Goal: Task Accomplishment & Management: Complete application form

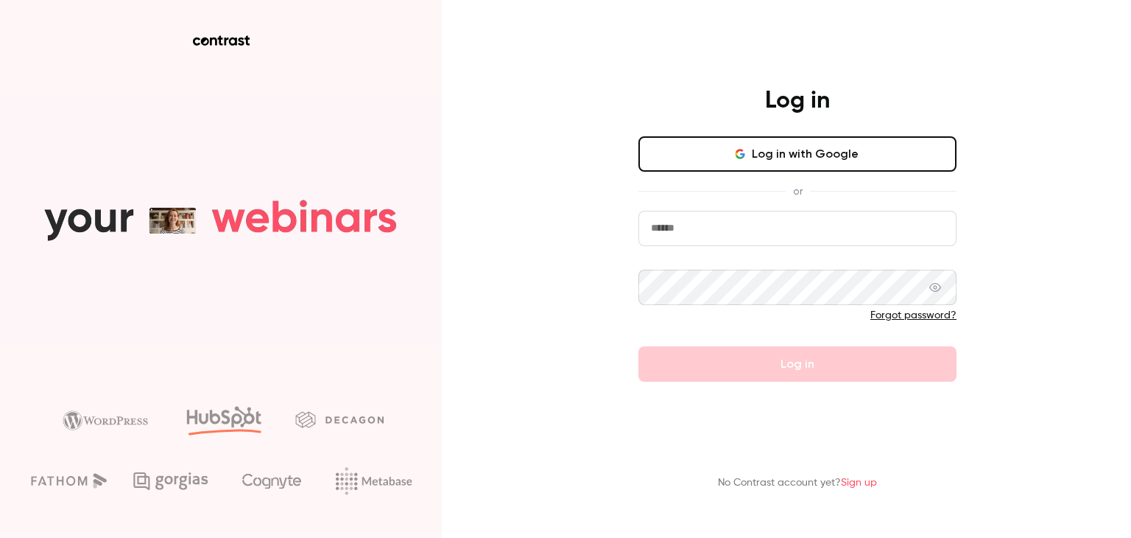
click at [824, 239] on input "email" at bounding box center [798, 228] width 318 height 35
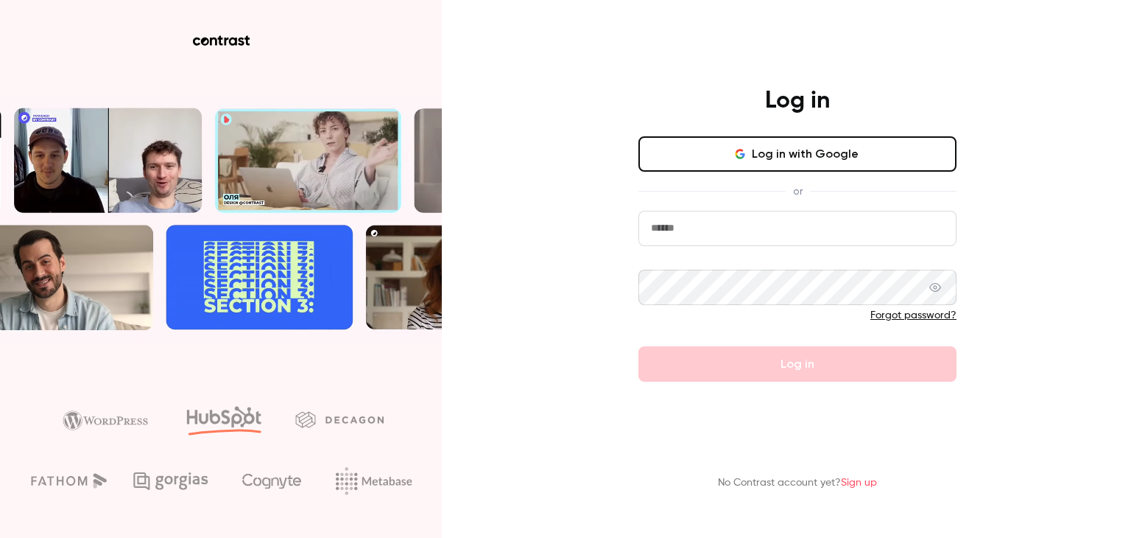
click at [805, 172] on div "Log in with Google or Forgot password? Log in" at bounding box center [798, 258] width 318 height 245
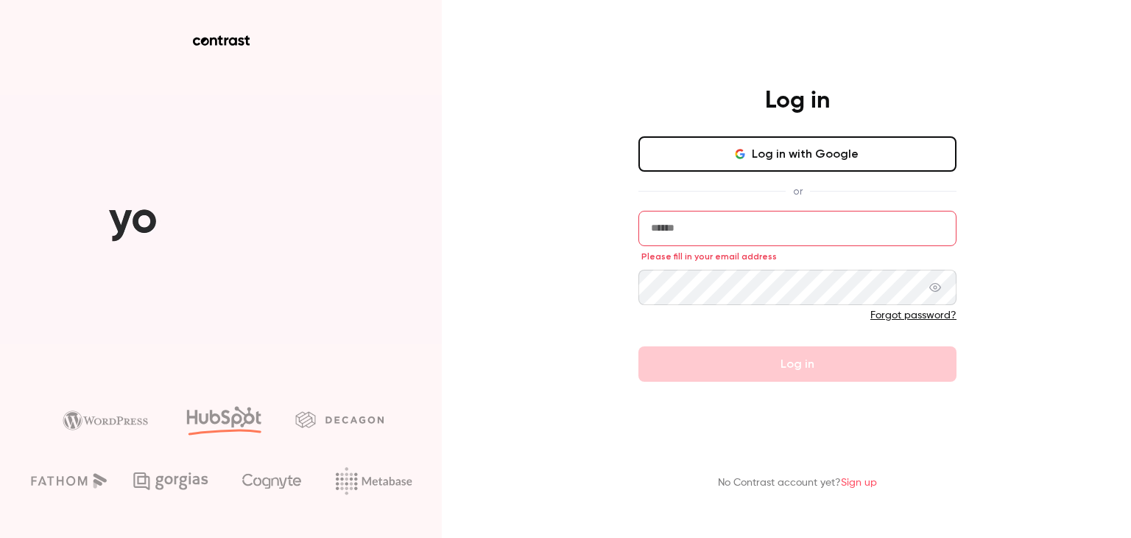
click at [790, 157] on button "Log in with Google" at bounding box center [798, 153] width 318 height 35
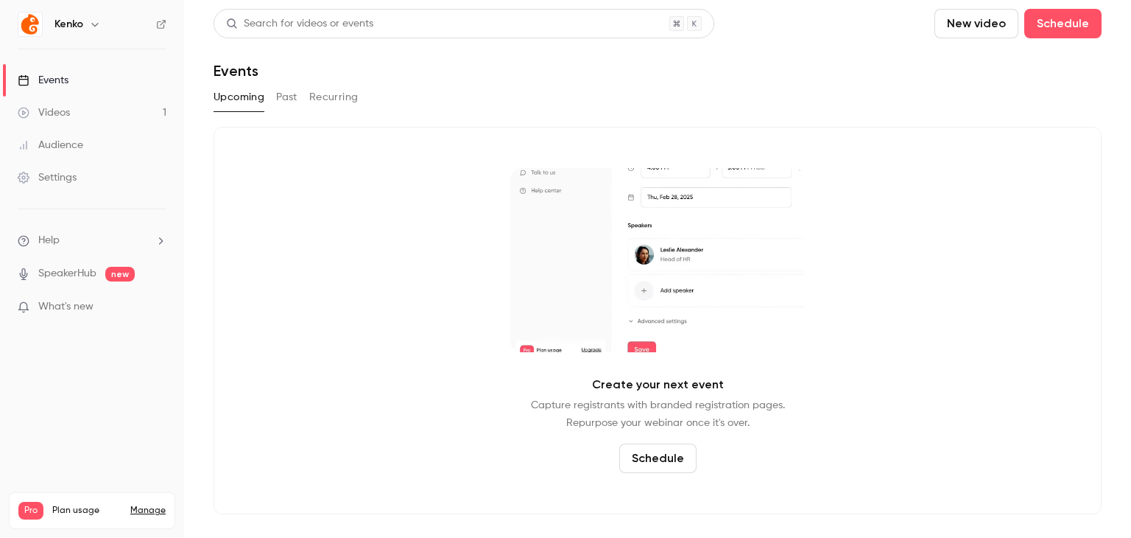
click at [283, 100] on button "Past" at bounding box center [286, 97] width 21 height 24
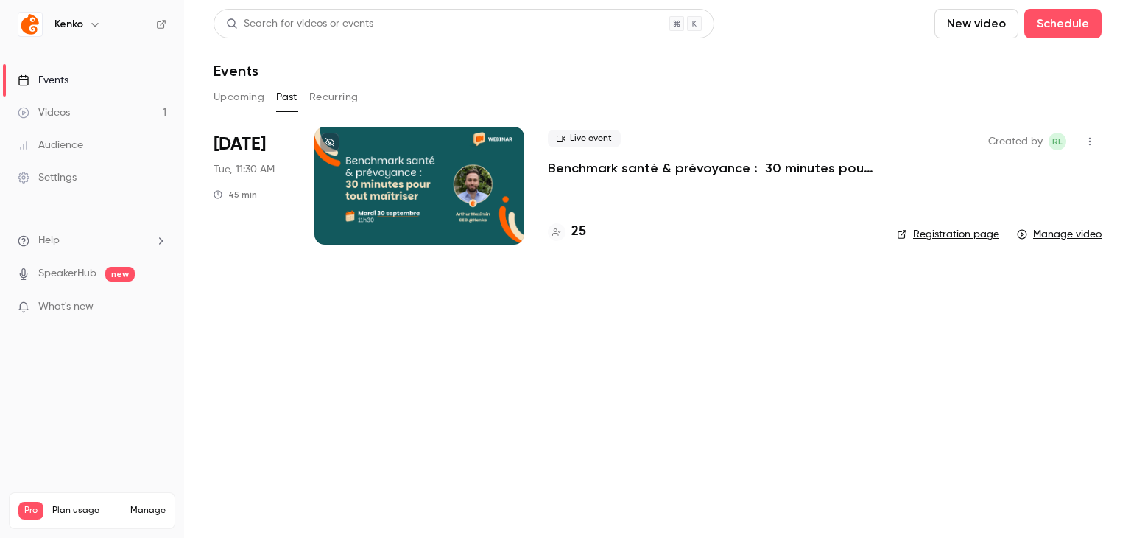
click at [613, 178] on div "Live event Benchmark santé & prévoyance : 30 minutes pour tout maîtriser 25" at bounding box center [711, 186] width 326 height 118
click at [605, 172] on p "Benchmark santé & prévoyance : 30 minutes pour tout maîtriser" at bounding box center [711, 168] width 326 height 18
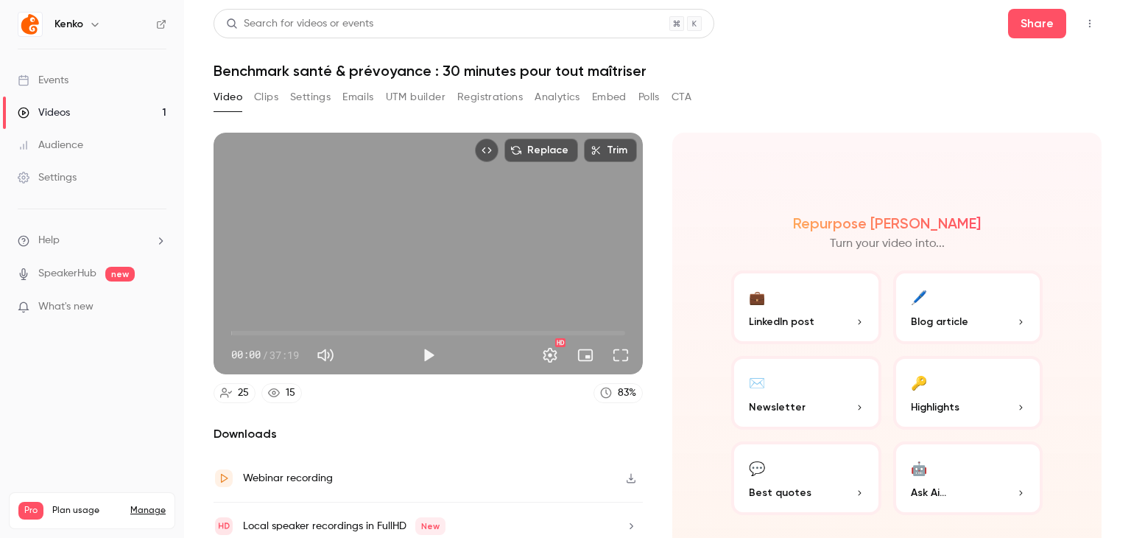
scroll to position [56, 0]
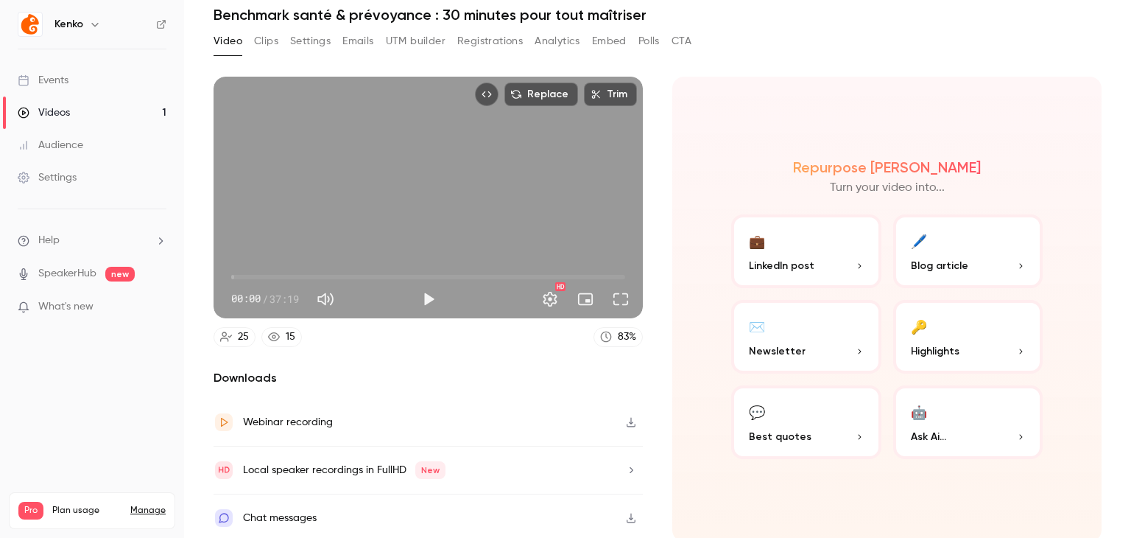
click at [260, 36] on button "Clips" at bounding box center [266, 41] width 24 height 24
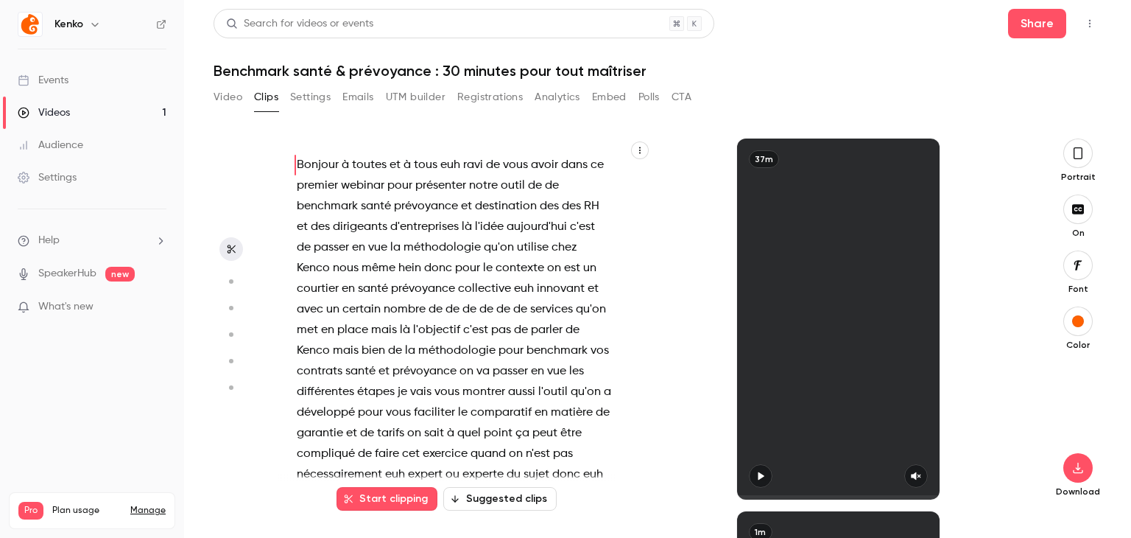
click at [323, 97] on button "Settings" at bounding box center [310, 97] width 41 height 24
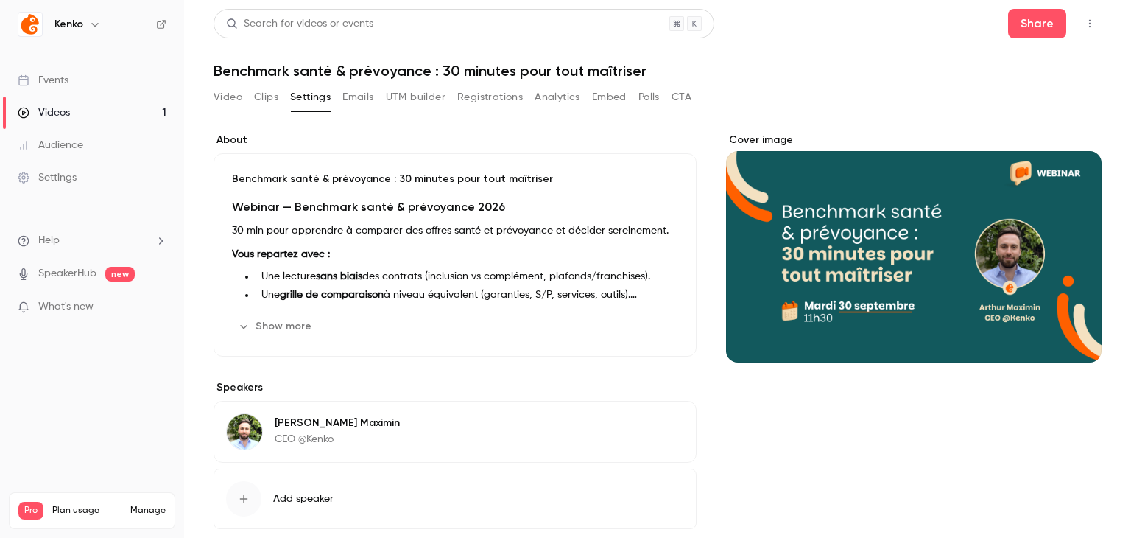
click at [362, 96] on button "Emails" at bounding box center [357, 97] width 31 height 24
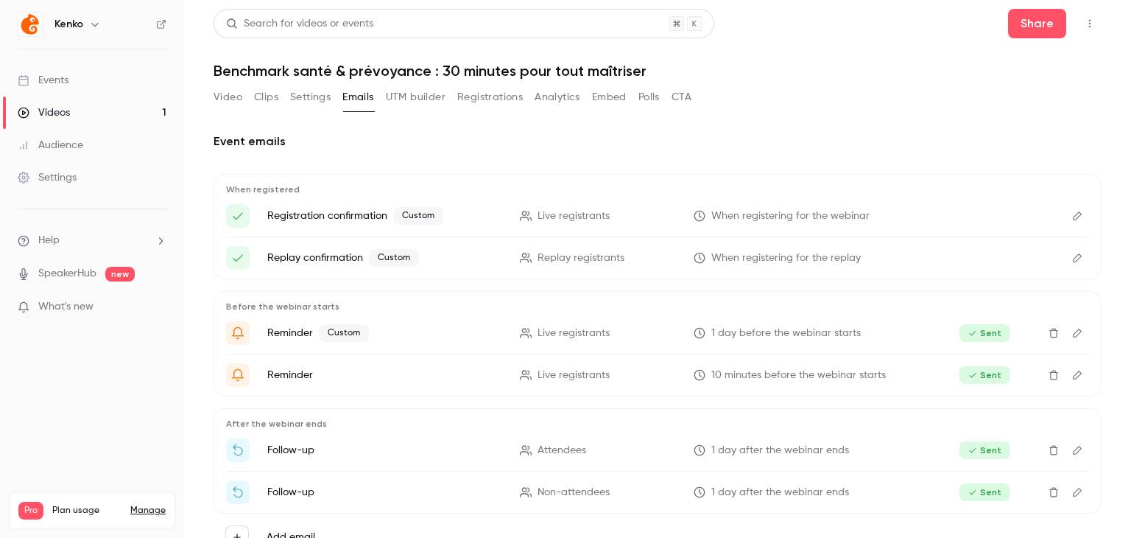
click at [465, 96] on button "Registrations" at bounding box center [490, 97] width 66 height 24
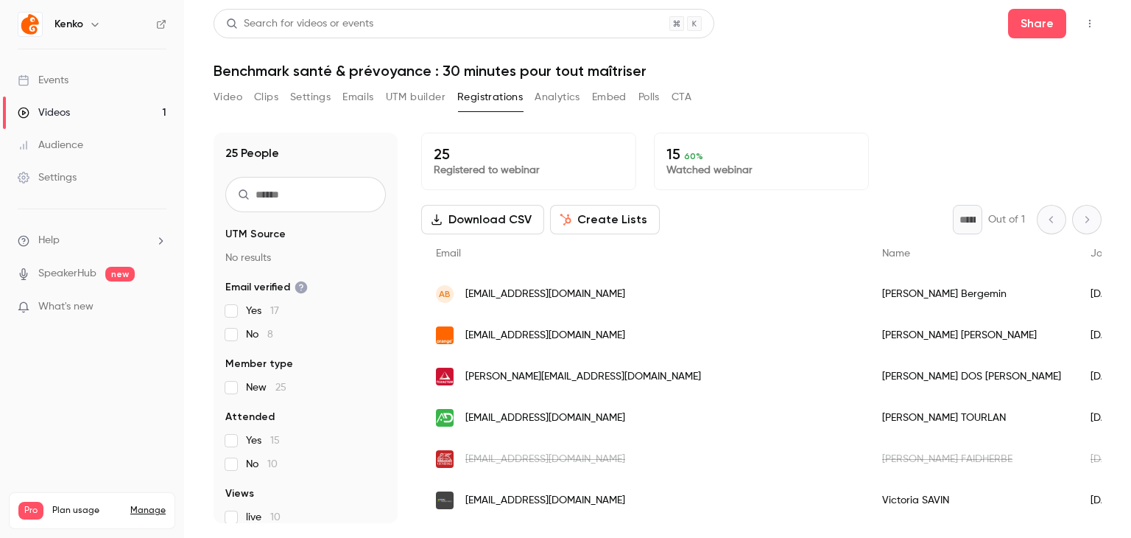
click at [433, 97] on button "UTM builder" at bounding box center [416, 97] width 60 height 24
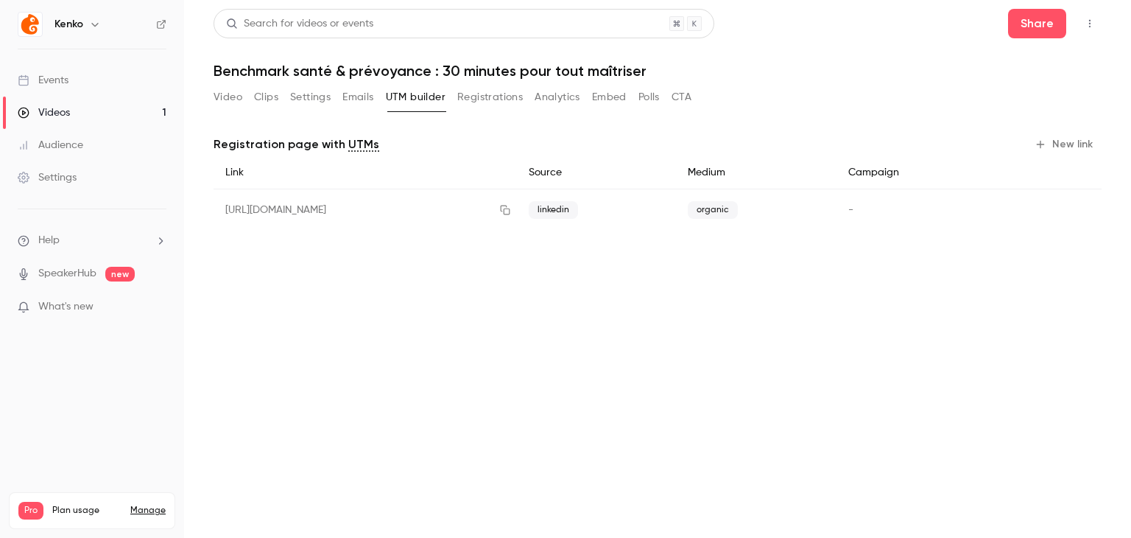
click at [514, 86] on button "Registrations" at bounding box center [490, 97] width 66 height 24
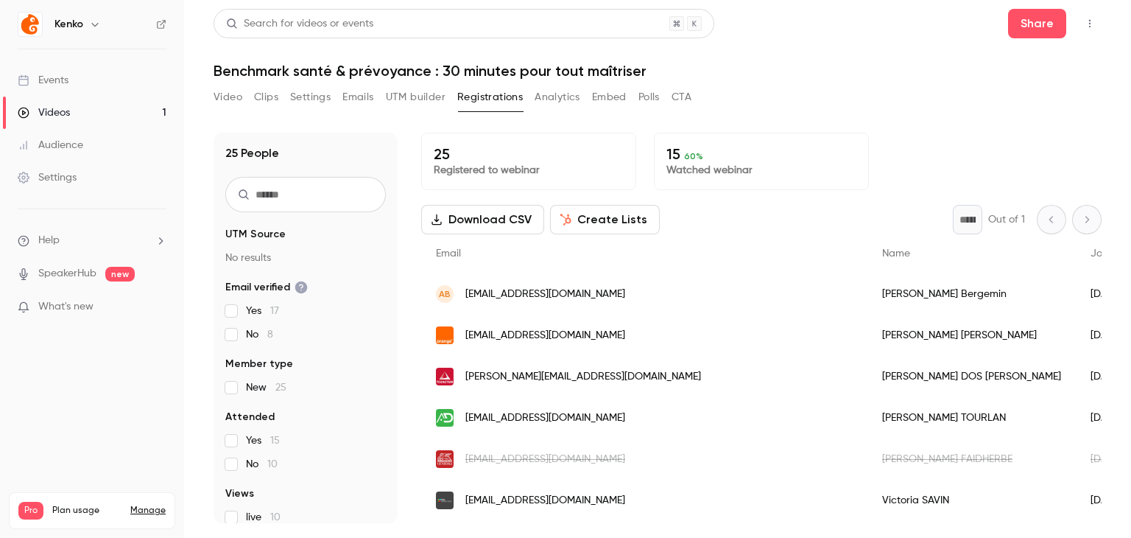
click at [562, 94] on button "Analytics" at bounding box center [558, 97] width 46 height 24
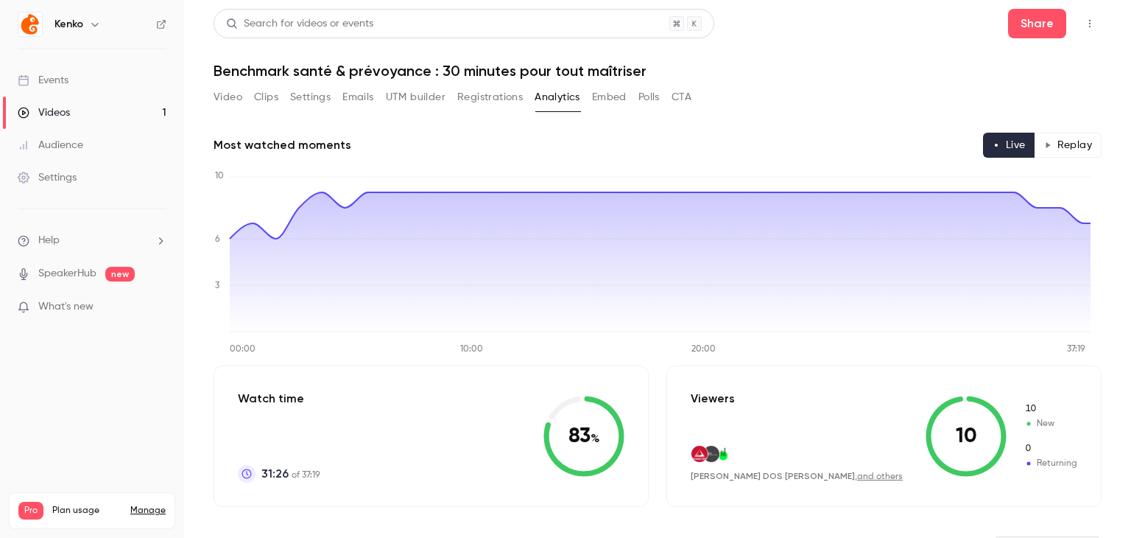
click at [625, 97] on button "Embed" at bounding box center [609, 97] width 35 height 24
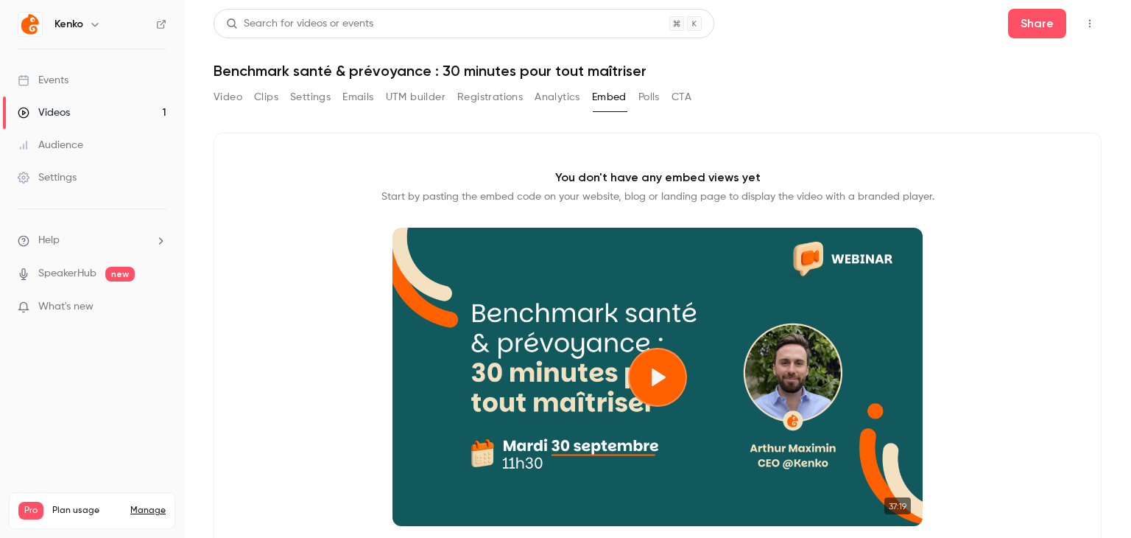
click at [651, 107] on button "Polls" at bounding box center [649, 97] width 21 height 24
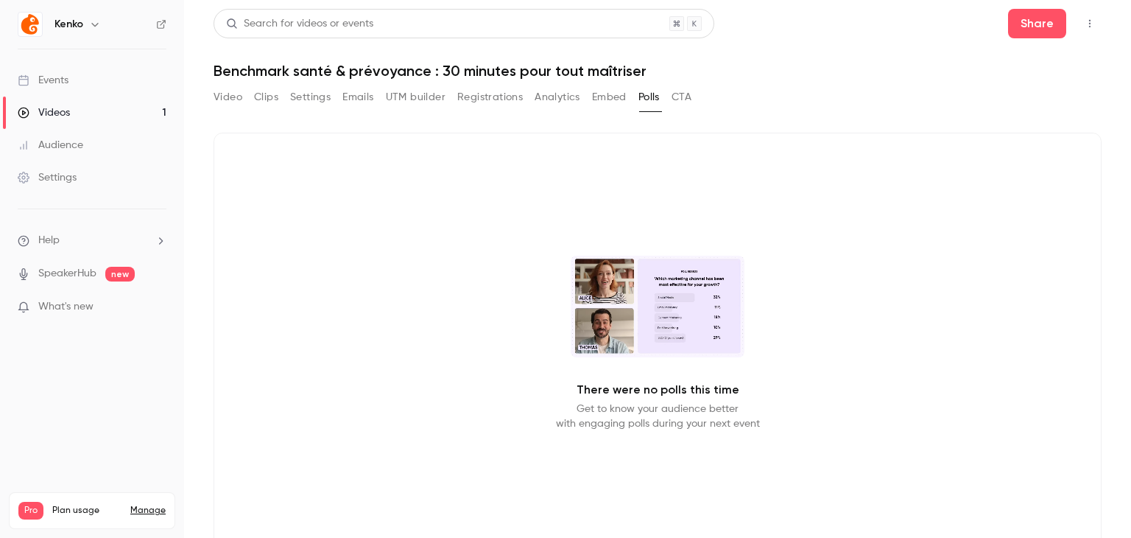
click at [669, 107] on div "Video Clips Settings Emails UTM builder Registrations Analytics Embed Polls CTA" at bounding box center [453, 97] width 478 height 24
click at [688, 105] on button "CTA" at bounding box center [682, 97] width 20 height 24
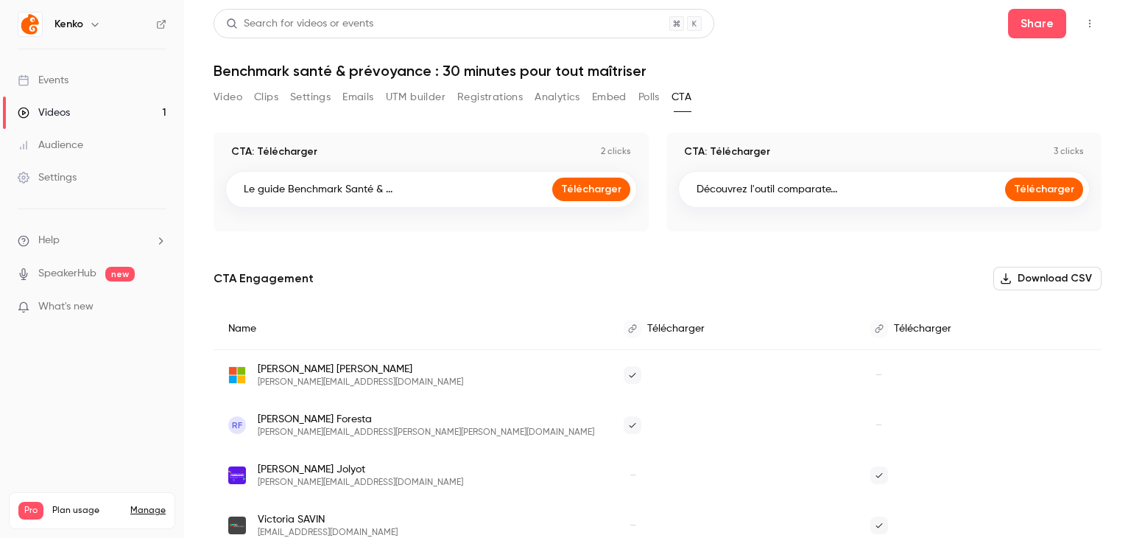
click at [651, 102] on button "Polls" at bounding box center [649, 97] width 21 height 24
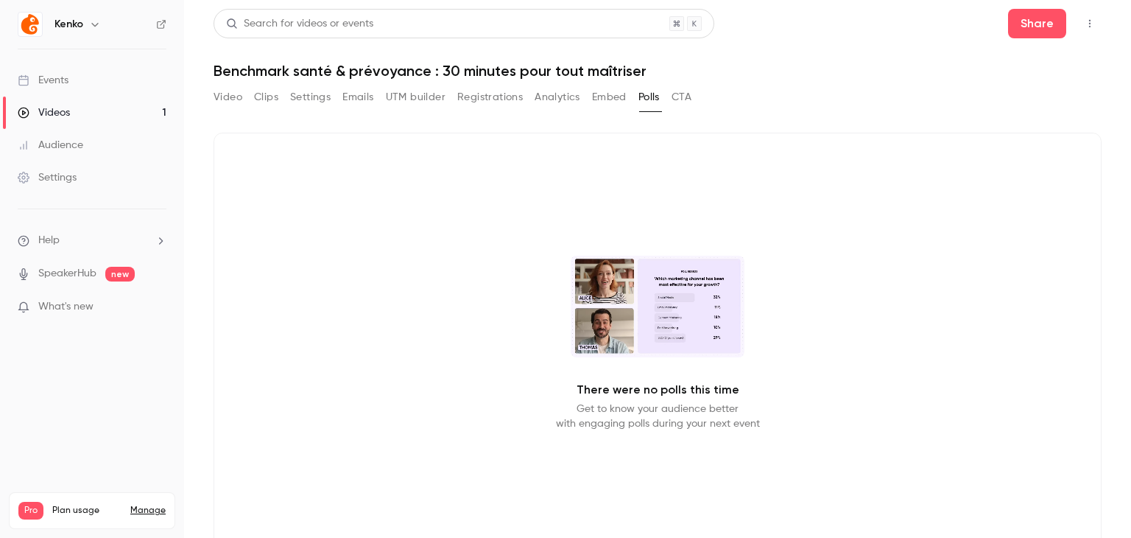
click at [557, 101] on button "Analytics" at bounding box center [558, 97] width 46 height 24
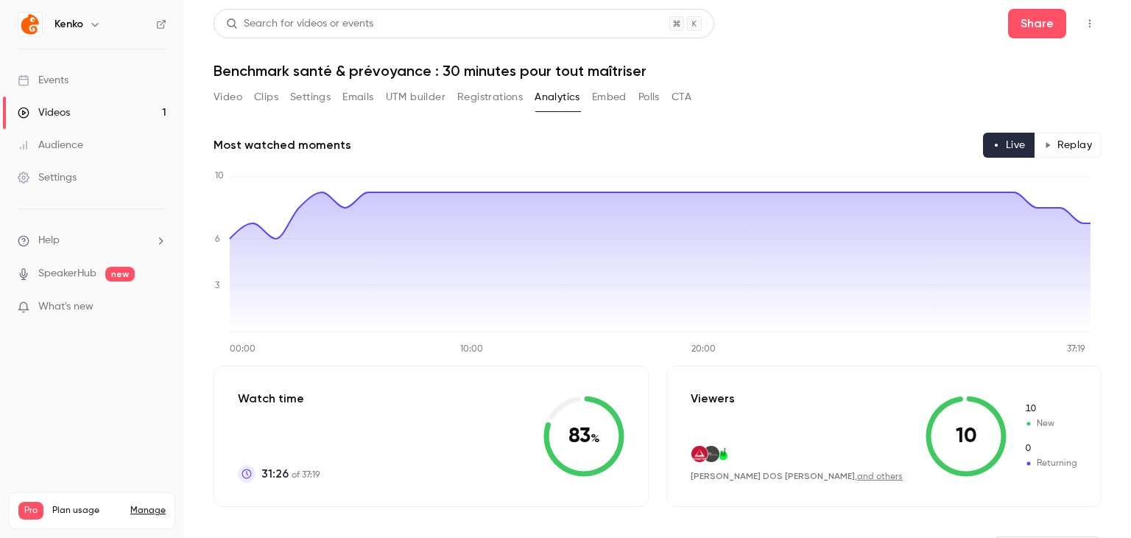
click at [308, 144] on h2 "Most watched moments" at bounding box center [283, 145] width 138 height 18
click at [1078, 18] on button "Top Bar Actions" at bounding box center [1090, 24] width 24 height 24
click at [881, 130] on div at bounding box center [565, 269] width 1131 height 538
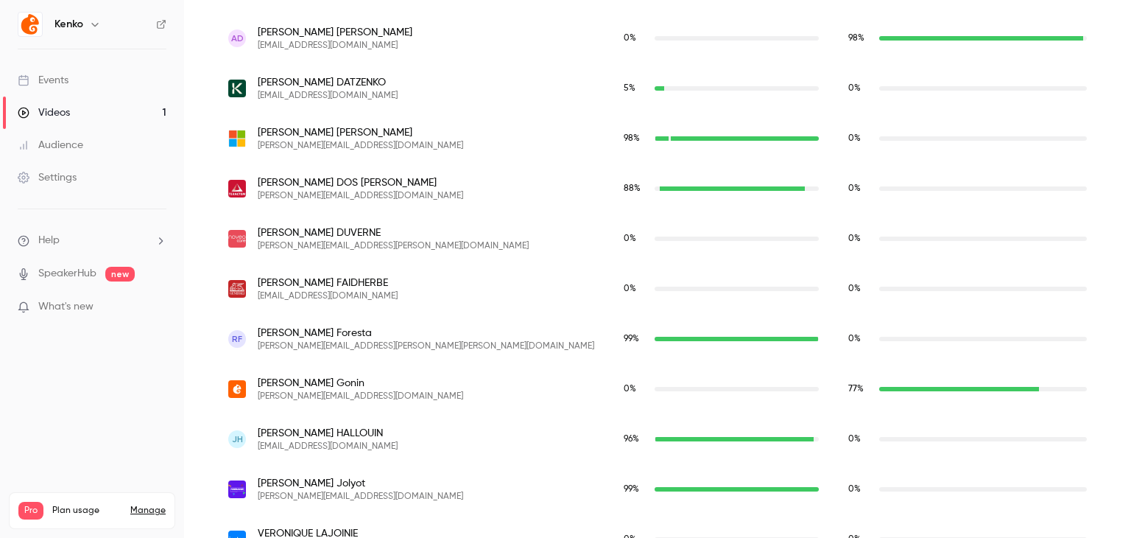
scroll to position [823, 0]
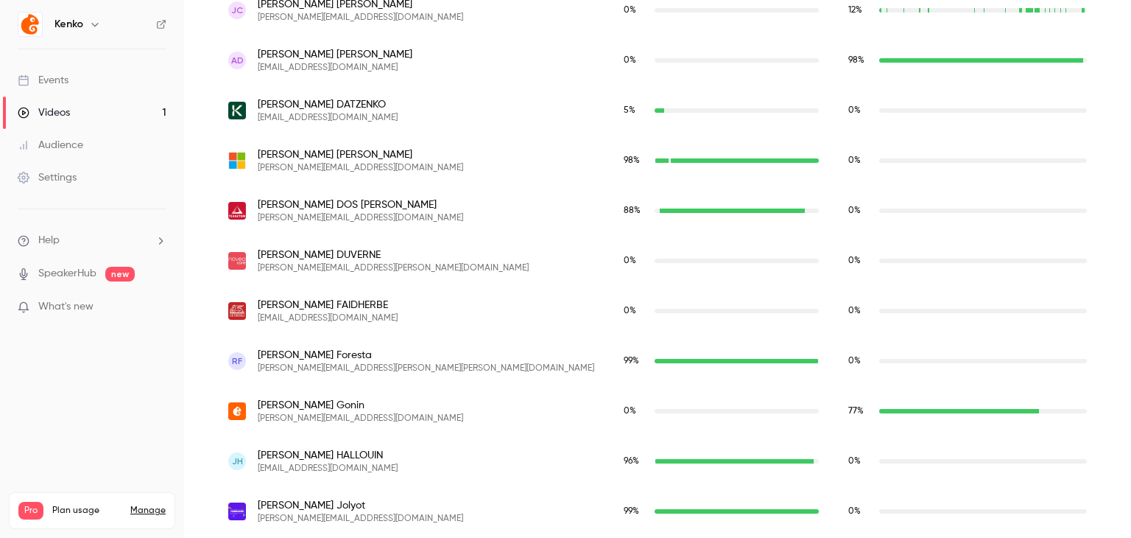
click at [77, 138] on div "Audience" at bounding box center [51, 145] width 66 height 15
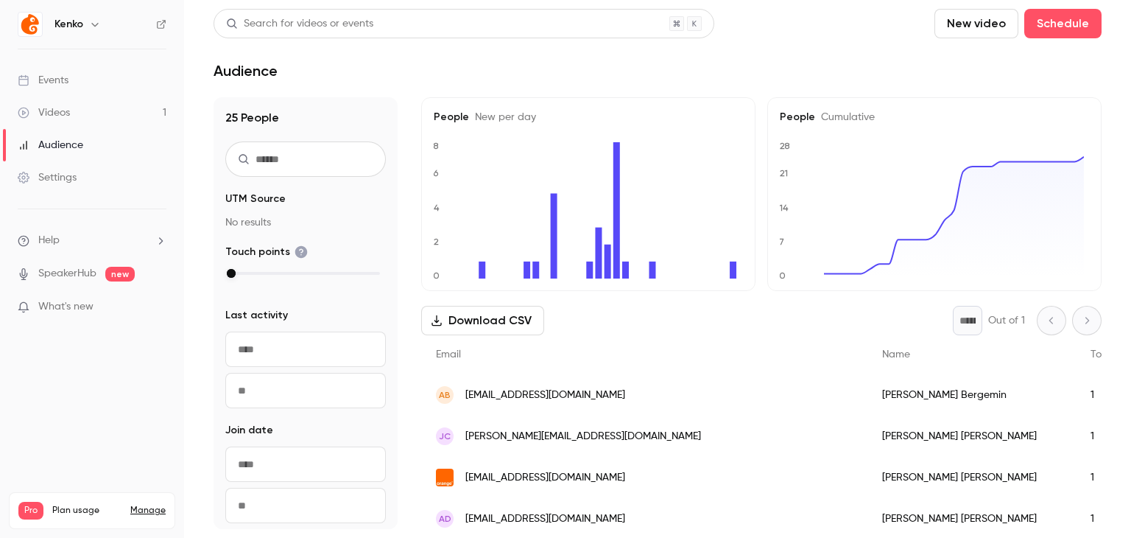
click at [94, 191] on link "Settings" at bounding box center [92, 177] width 184 height 32
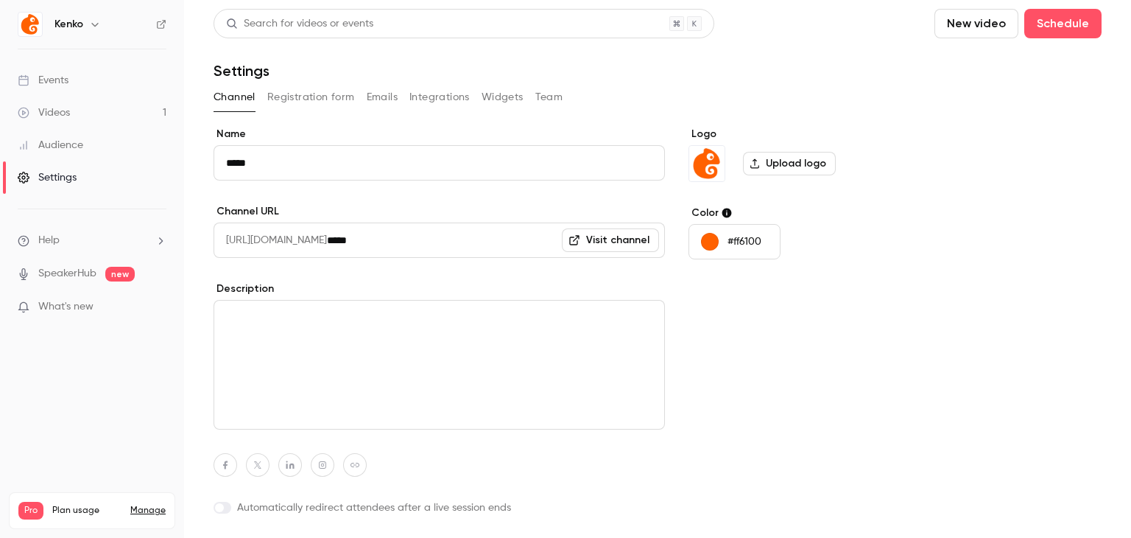
click at [91, 59] on ul "Events Videos 1 Audience Settings" at bounding box center [92, 128] width 184 height 159
click at [100, 75] on link "Events" at bounding box center [92, 80] width 184 height 32
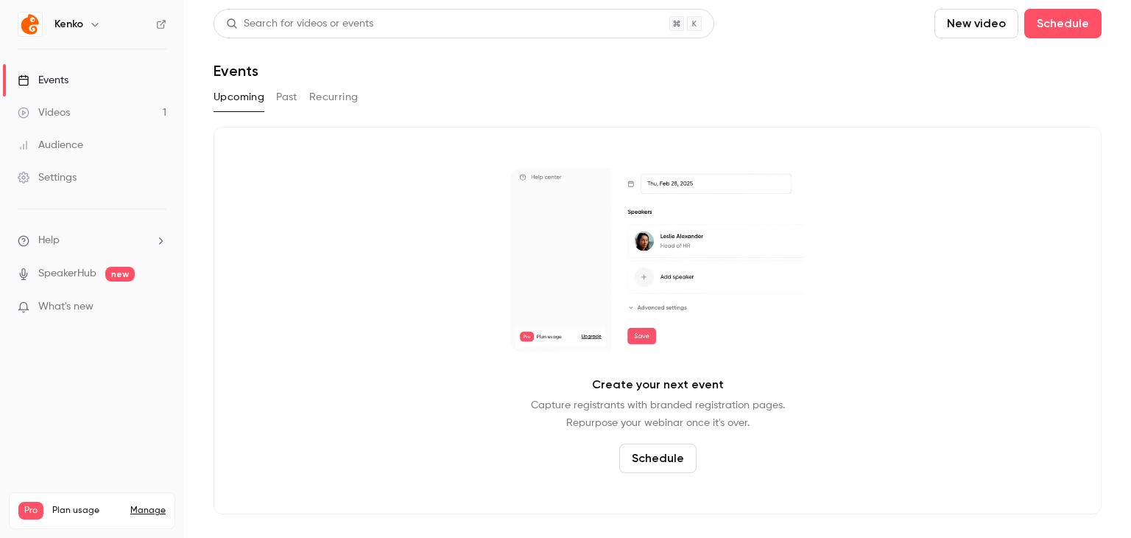
click at [297, 103] on button "Past" at bounding box center [286, 97] width 21 height 24
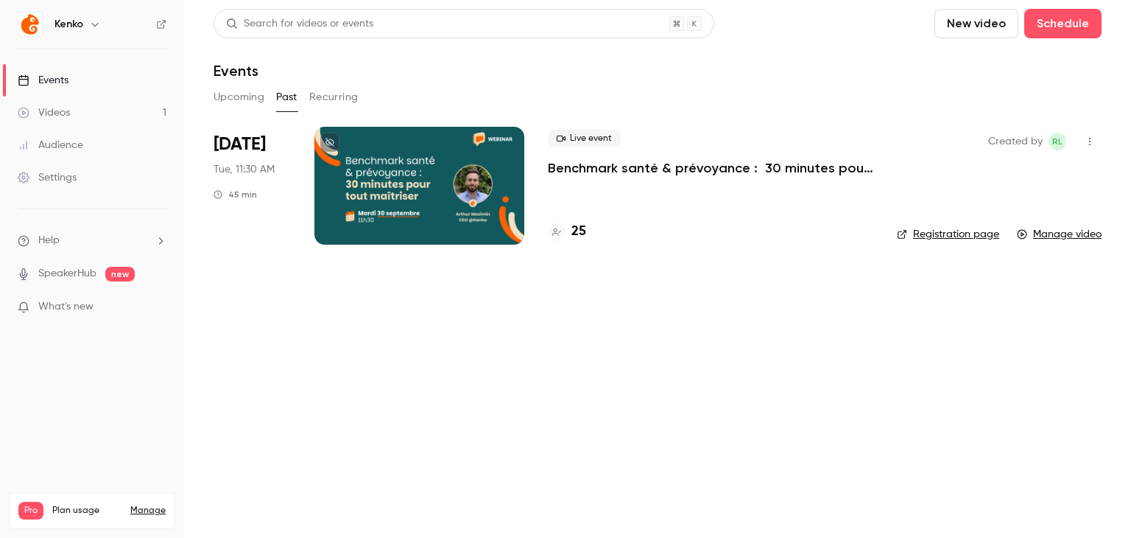
click at [930, 235] on link "Registration page" at bounding box center [948, 234] width 102 height 15
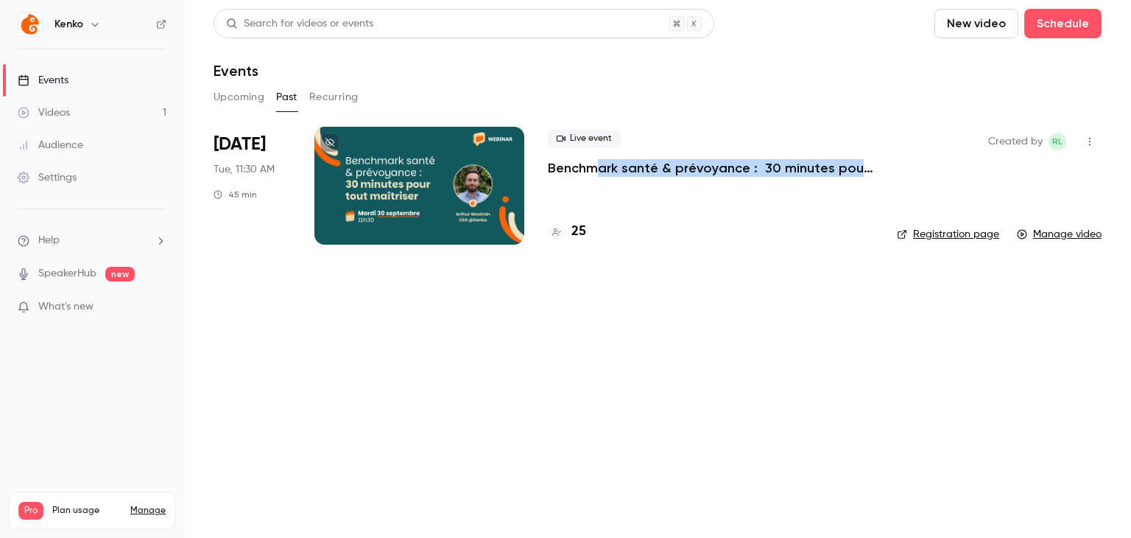
drag, startPoint x: 586, startPoint y: 178, endPoint x: 601, endPoint y: 170, distance: 17.1
click at [601, 170] on div "Live event Benchmark santé & prévoyance : 30 minutes pour tout maîtriser 25" at bounding box center [711, 186] width 326 height 118
click at [601, 170] on p "Benchmark santé & prévoyance : 30 minutes pour tout maîtriser" at bounding box center [711, 168] width 326 height 18
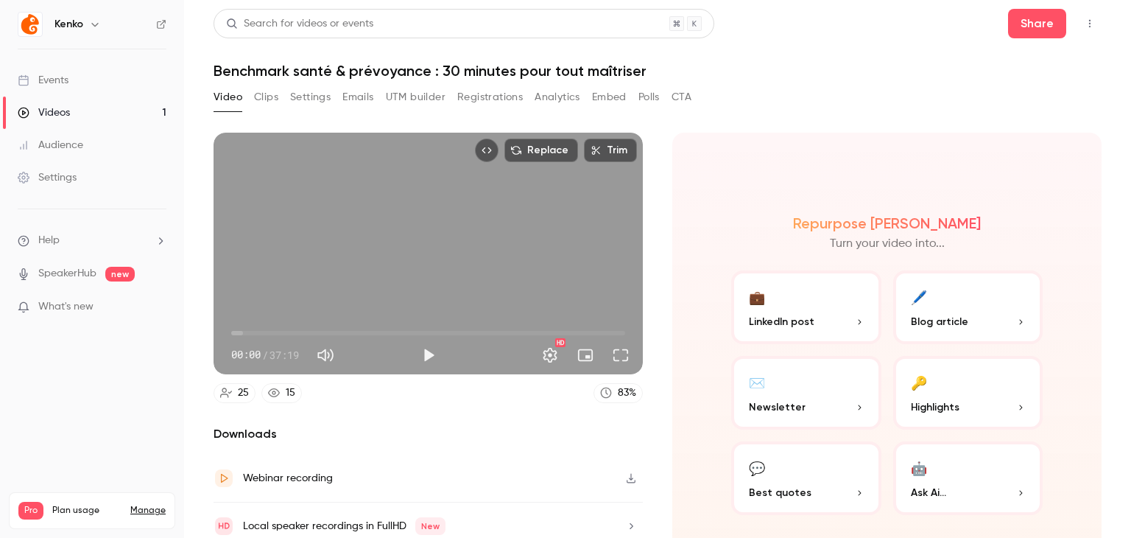
click at [256, 89] on button "Clips" at bounding box center [266, 97] width 24 height 24
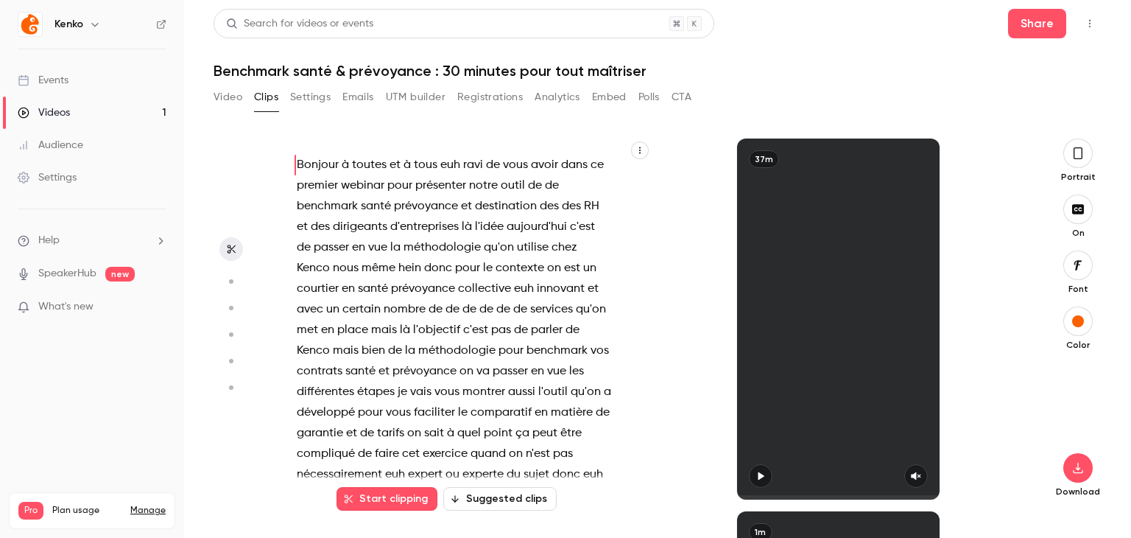
click at [298, 95] on button "Settings" at bounding box center [310, 97] width 41 height 24
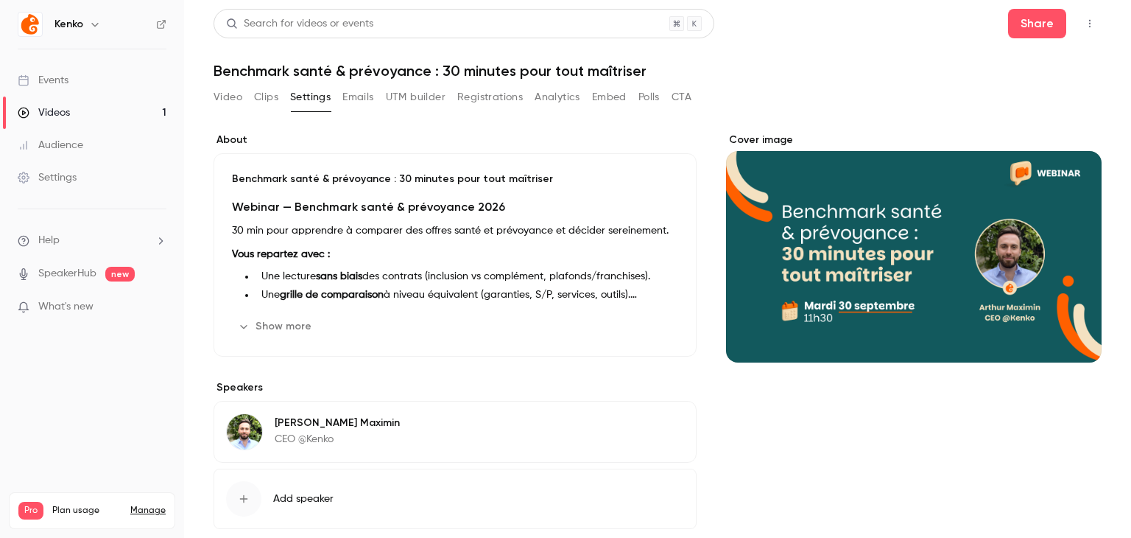
click at [552, 98] on button "Analytics" at bounding box center [558, 97] width 46 height 24
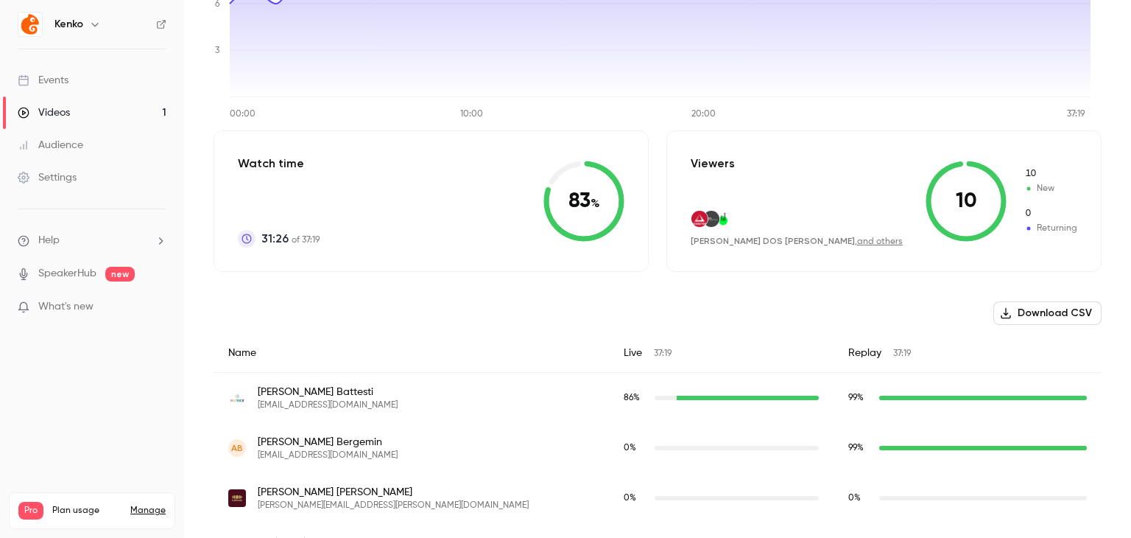
scroll to position [236, 0]
click at [1040, 311] on button "Download CSV" at bounding box center [1048, 313] width 108 height 24
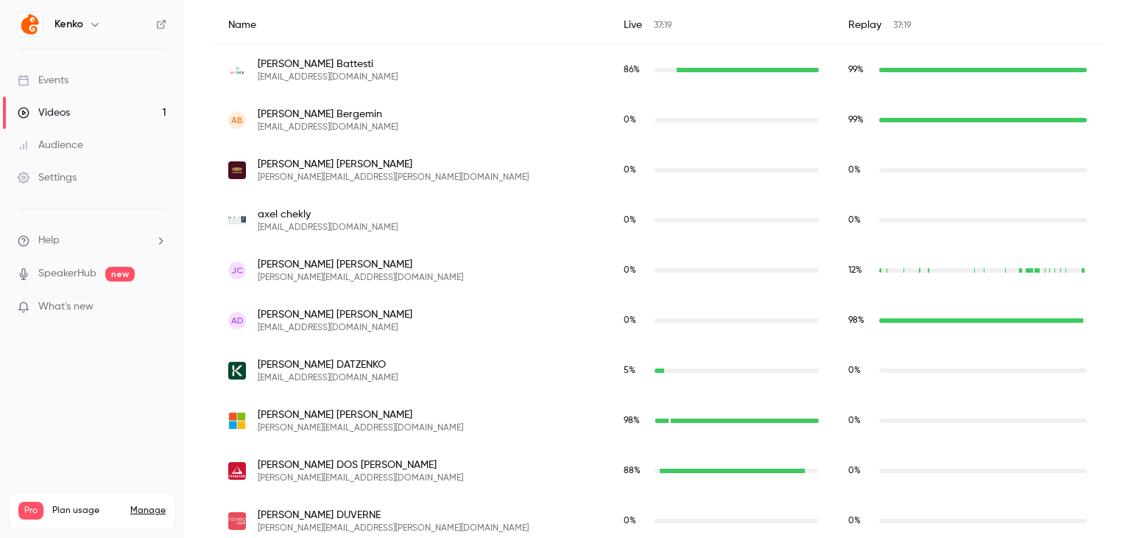
scroll to position [0, 0]
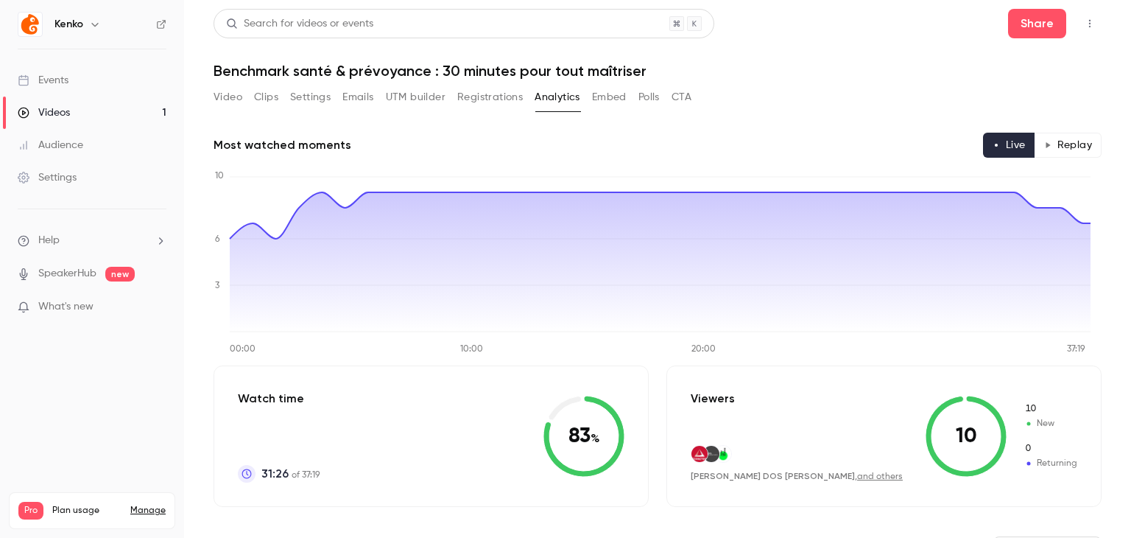
click at [224, 94] on button "Video" at bounding box center [228, 97] width 29 height 24
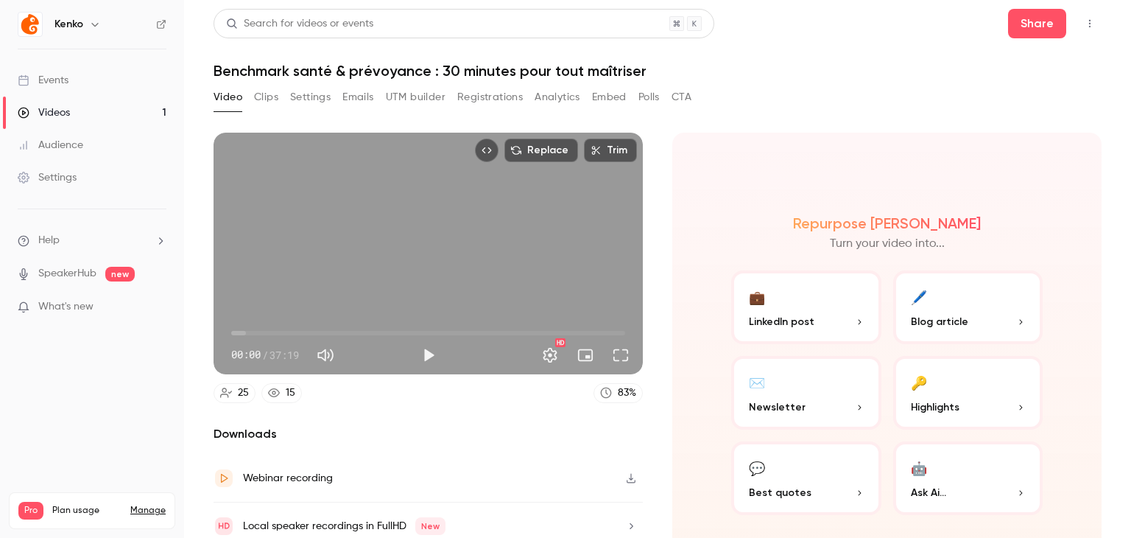
click at [132, 85] on link "Events" at bounding box center [92, 80] width 184 height 32
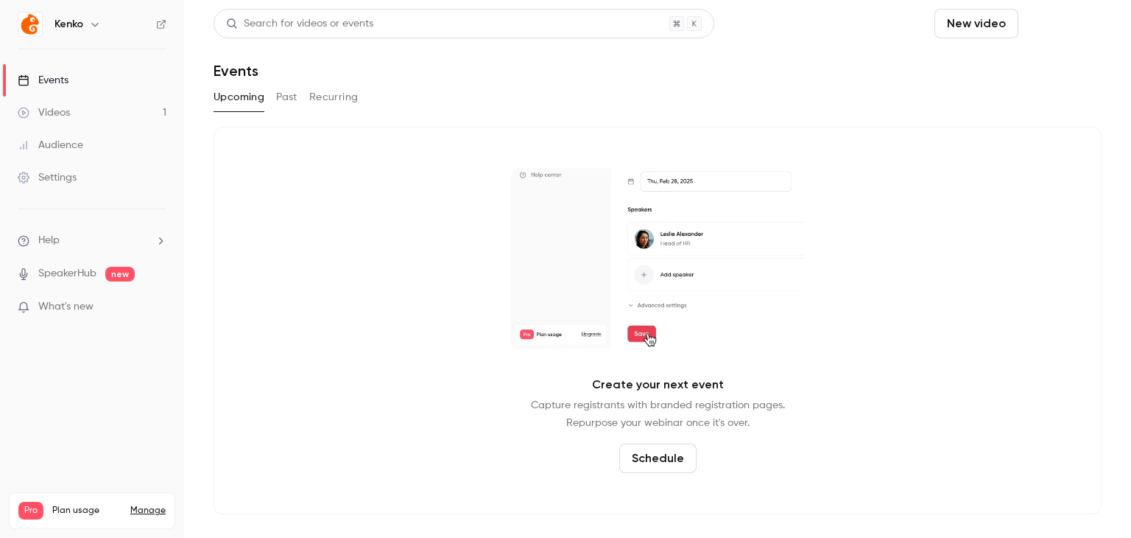
click at [1067, 22] on button "Schedule" at bounding box center [1063, 23] width 77 height 29
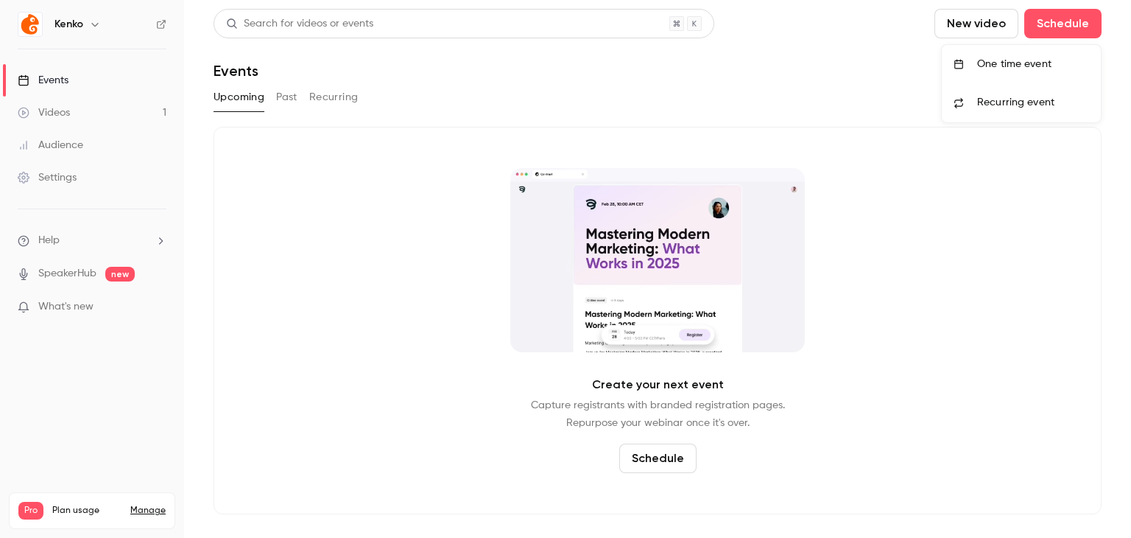
click at [1055, 68] on div "One time event" at bounding box center [1033, 64] width 112 height 15
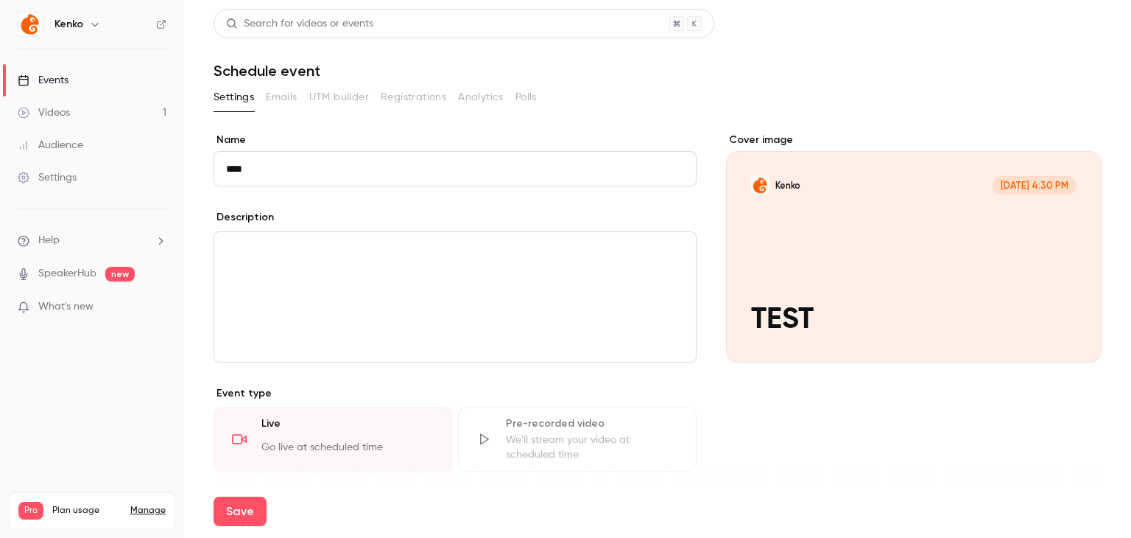
type input "****"
click at [519, 227] on div "Description" at bounding box center [455, 219] width 483 height 18
click at [533, 278] on div "editor" at bounding box center [455, 297] width 482 height 130
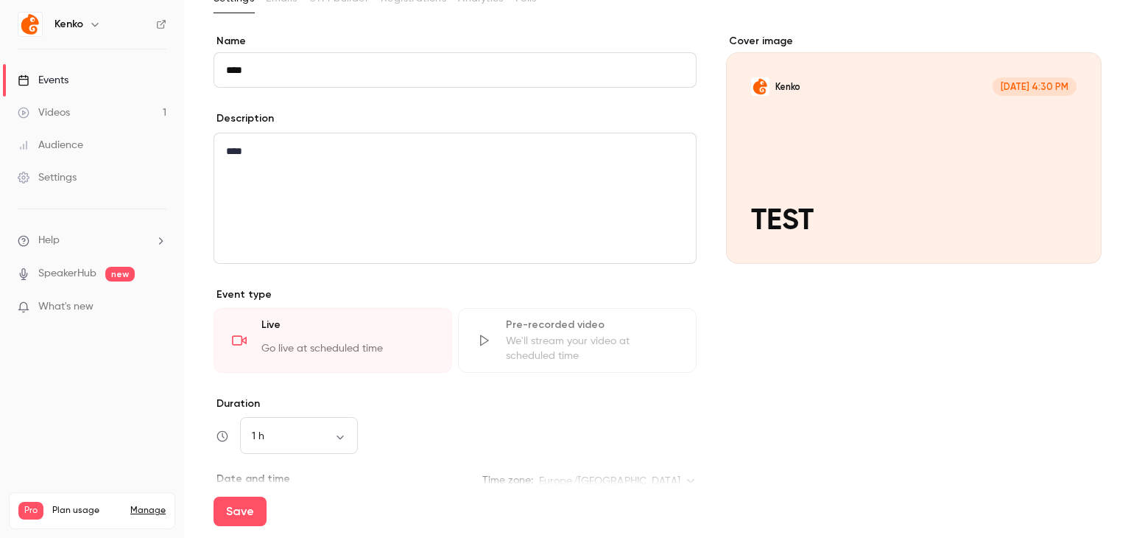
scroll to position [313, 0]
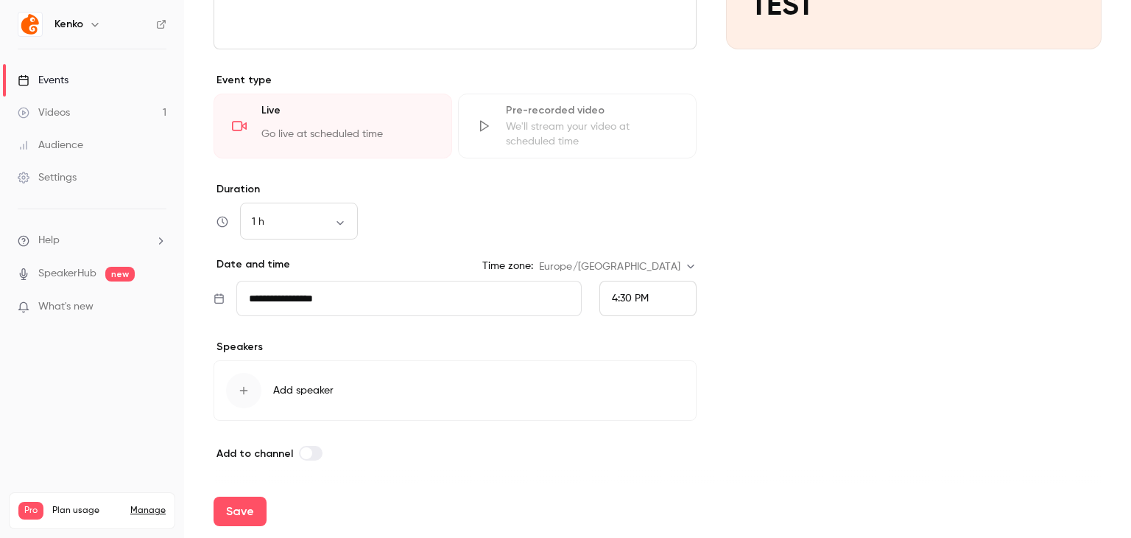
click at [663, 297] on div "4:30 PM" at bounding box center [648, 298] width 97 height 35
click at [633, 230] on div "6:15 PM" at bounding box center [641, 237] width 72 height 15
click at [252, 500] on button "Save" at bounding box center [240, 510] width 53 height 29
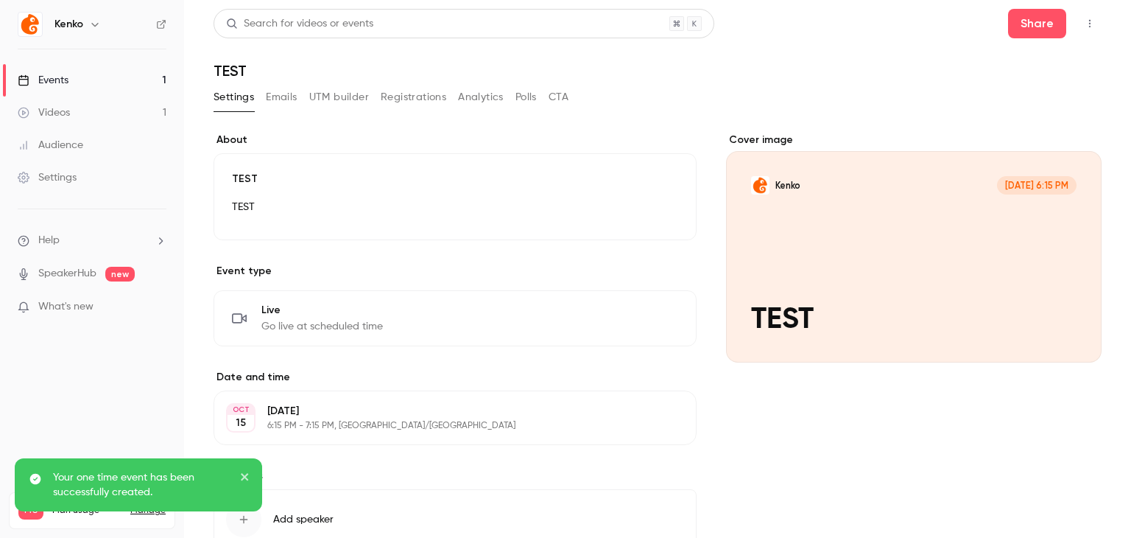
click at [420, 105] on button "Registrations" at bounding box center [414, 97] width 66 height 24
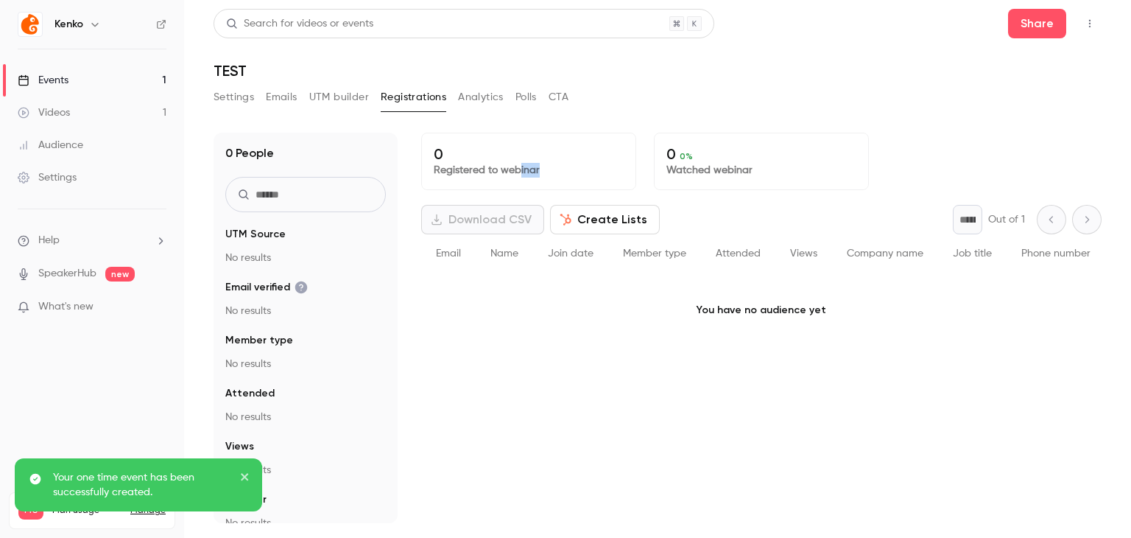
drag, startPoint x: 516, startPoint y: 178, endPoint x: 580, endPoint y: 181, distance: 63.4
click at [580, 181] on div "0 Registered to webinar" at bounding box center [528, 161] width 215 height 57
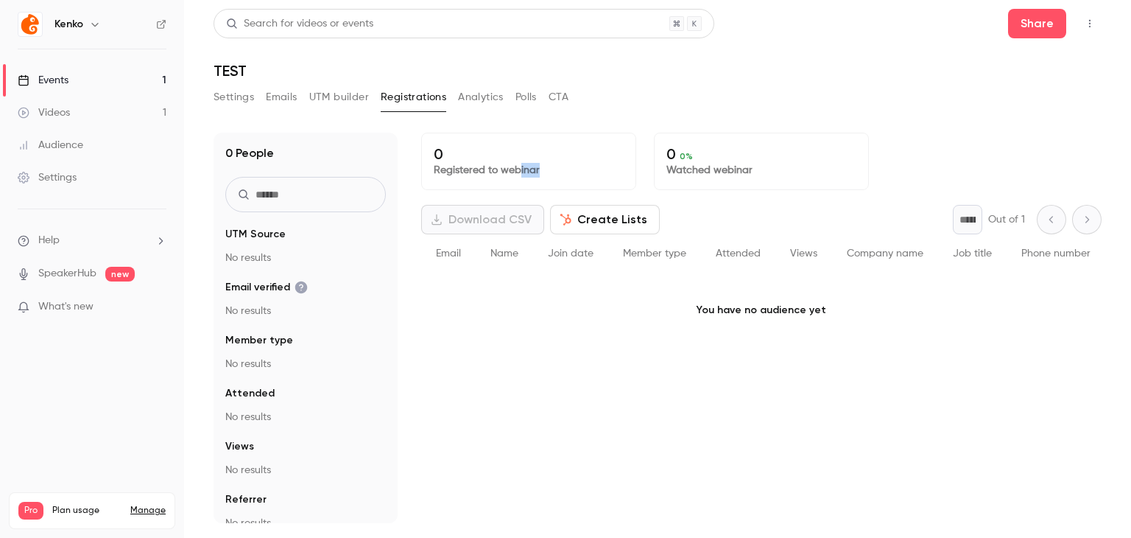
click at [481, 85] on button "Analytics" at bounding box center [481, 97] width 46 height 24
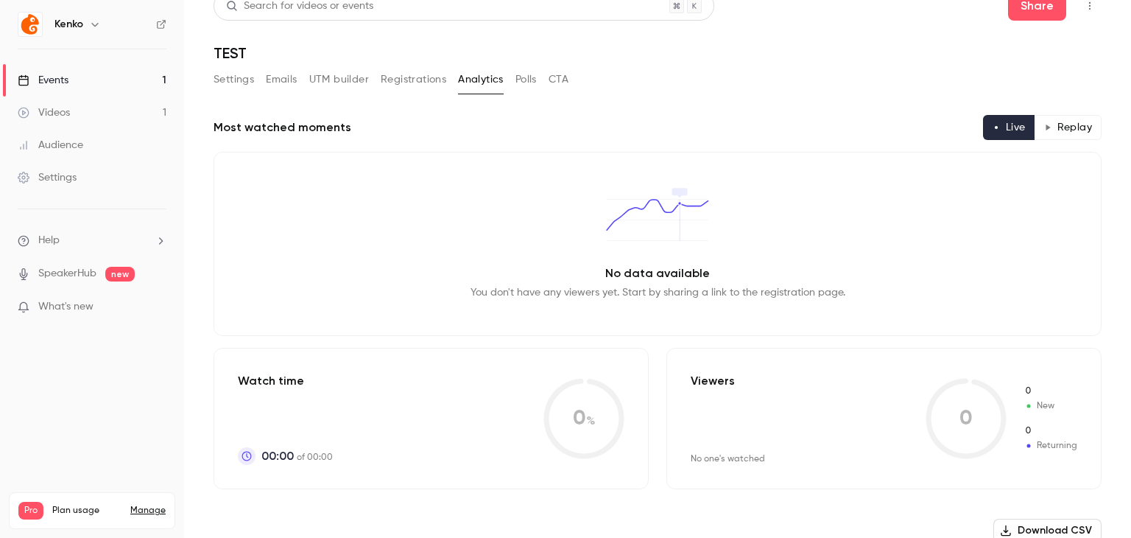
scroll to position [20, 0]
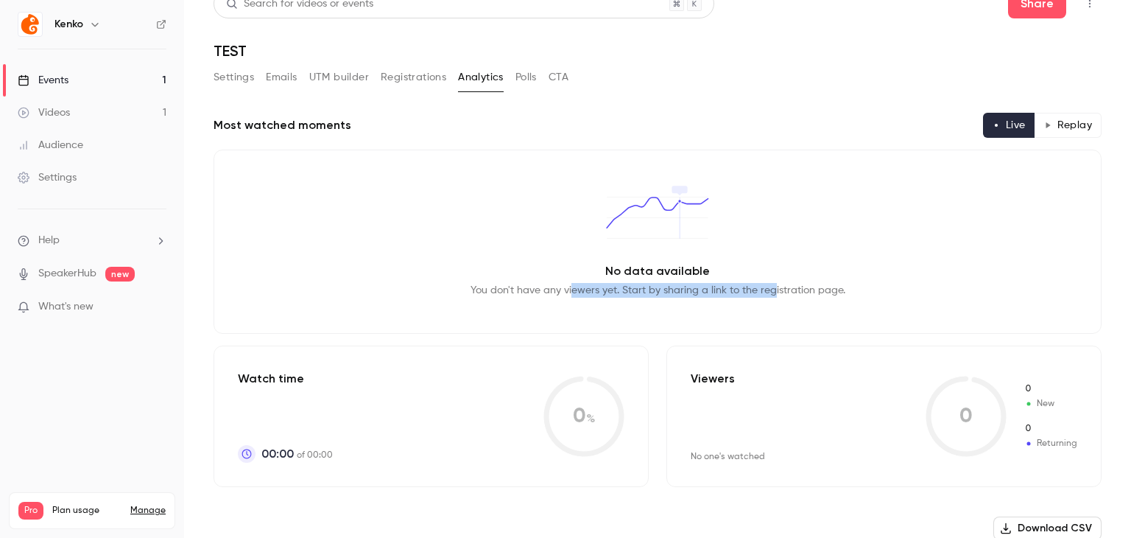
drag, startPoint x: 569, startPoint y: 289, endPoint x: 767, endPoint y: 304, distance: 199.4
click at [767, 304] on div "No data available You don't have any viewers yet. Start by sharing a link to th…" at bounding box center [658, 242] width 888 height 184
click at [829, 292] on p "You don't have any viewers yet. Start by sharing a link to the registration pag…" at bounding box center [658, 290] width 375 height 15
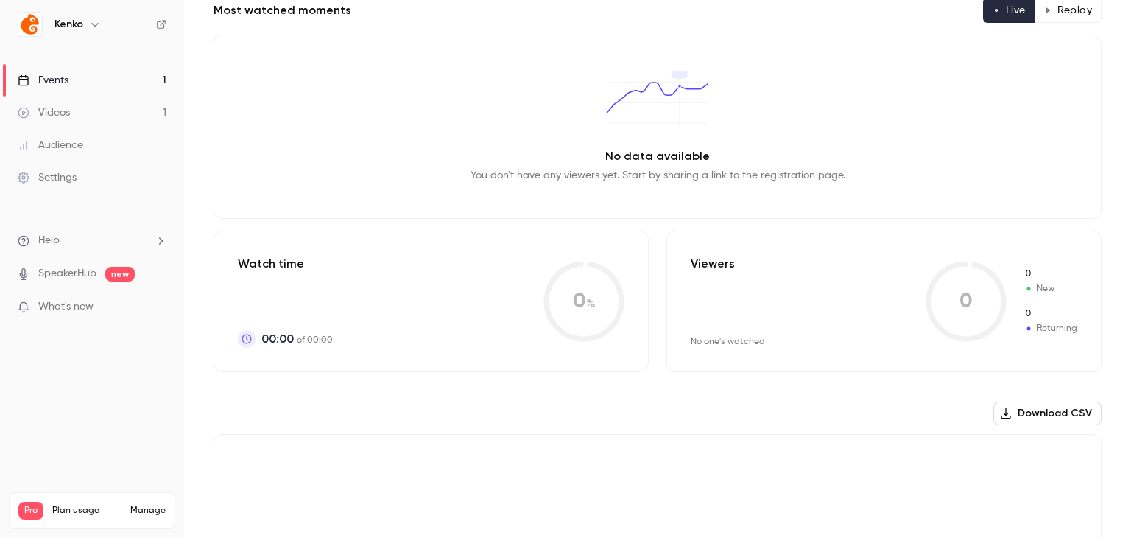
scroll to position [0, 0]
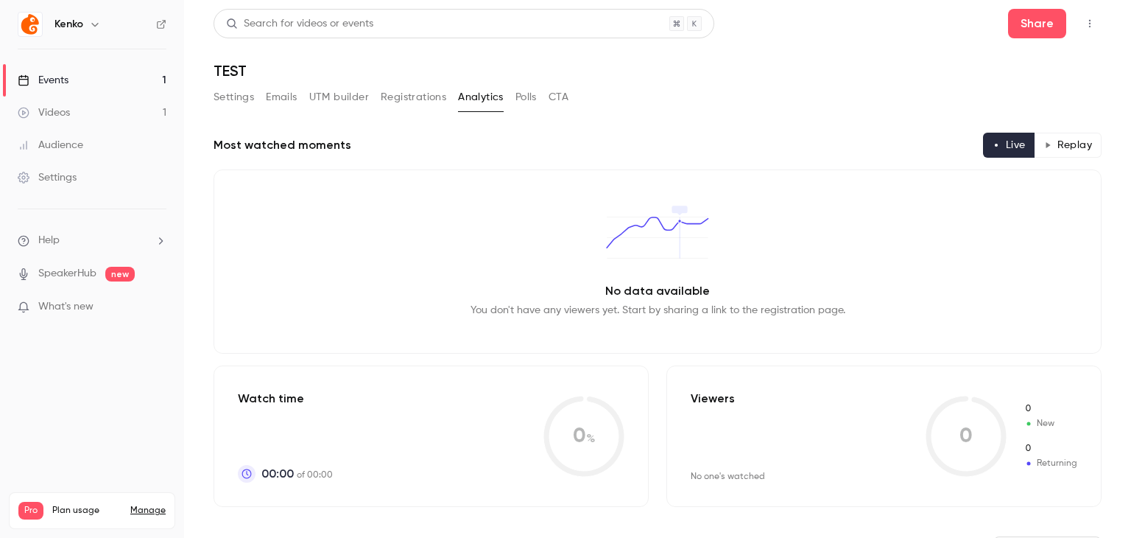
click at [344, 98] on button "UTM builder" at bounding box center [339, 97] width 60 height 24
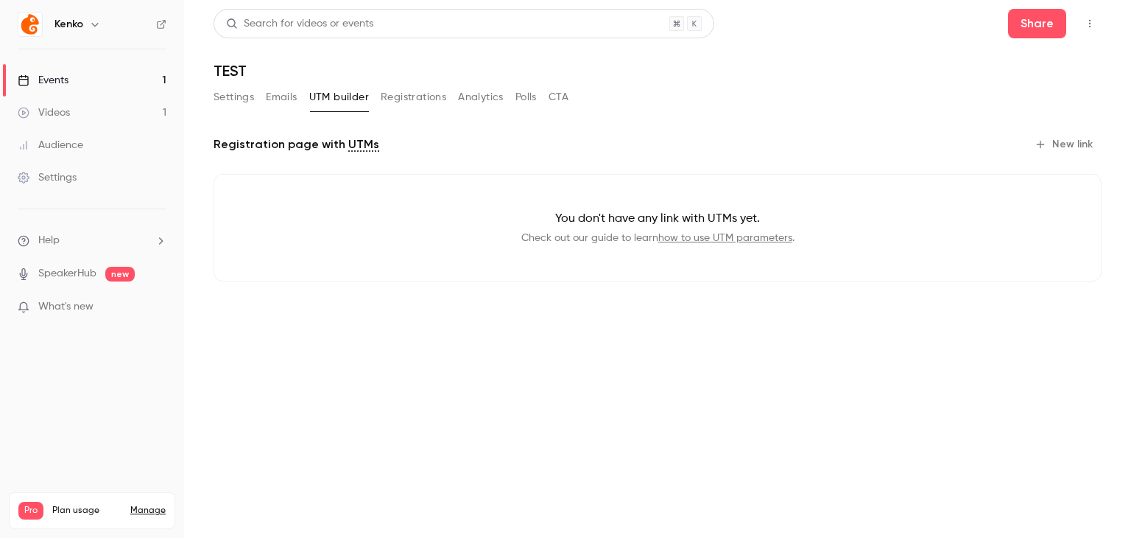
click at [287, 106] on button "Emails" at bounding box center [281, 97] width 31 height 24
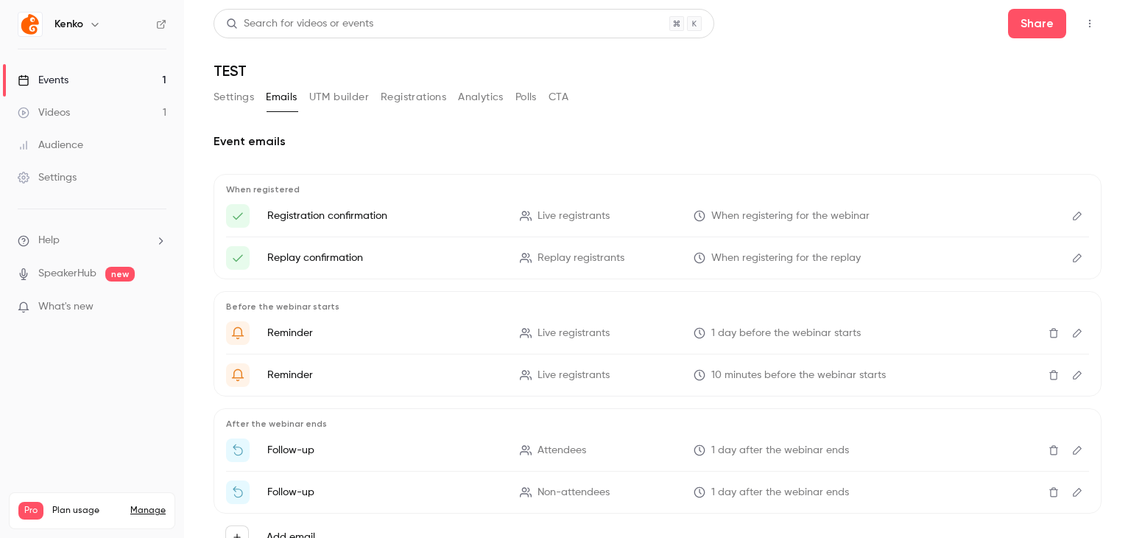
click at [312, 102] on button "UTM builder" at bounding box center [339, 97] width 60 height 24
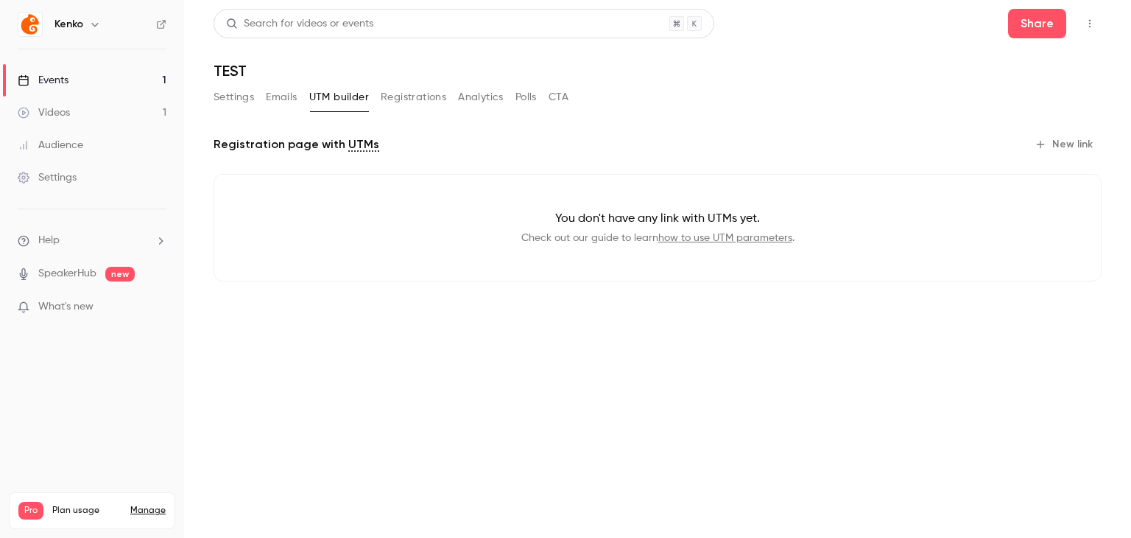
click at [232, 92] on button "Settings" at bounding box center [234, 97] width 41 height 24
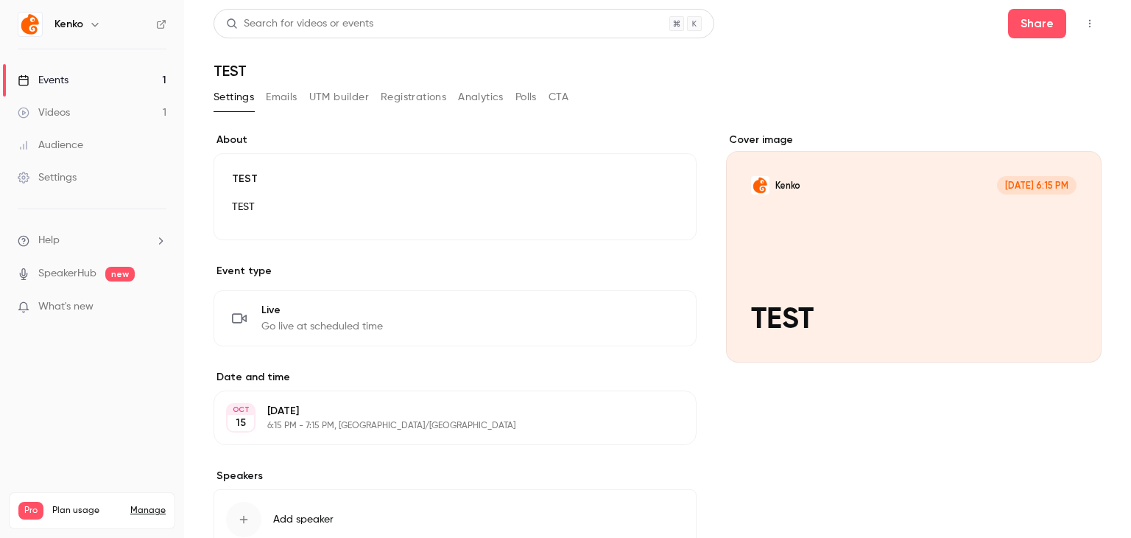
click at [561, 96] on button "CTA" at bounding box center [559, 97] width 20 height 24
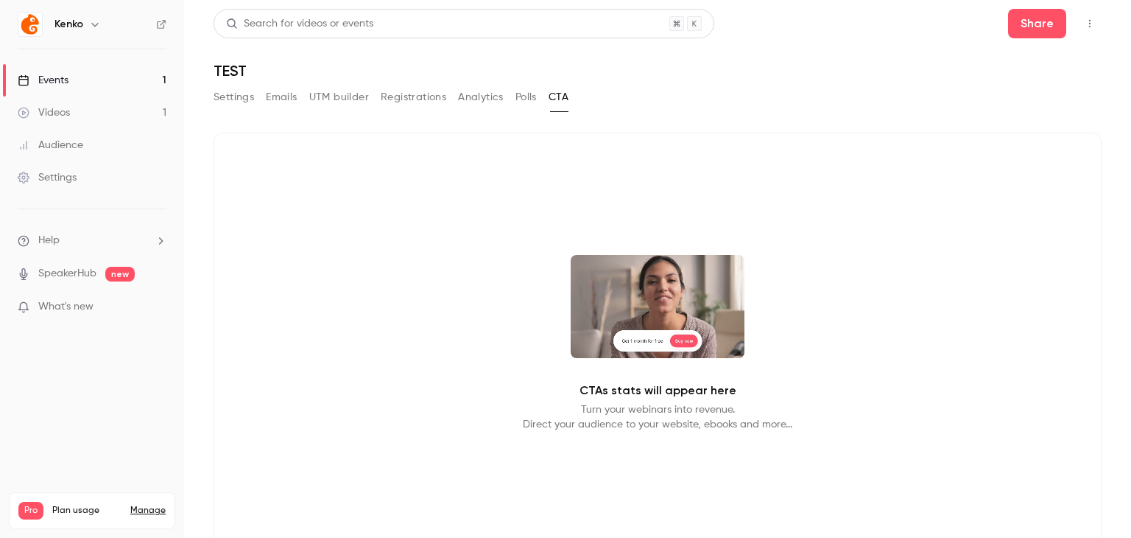
click at [524, 102] on button "Polls" at bounding box center [526, 97] width 21 height 24
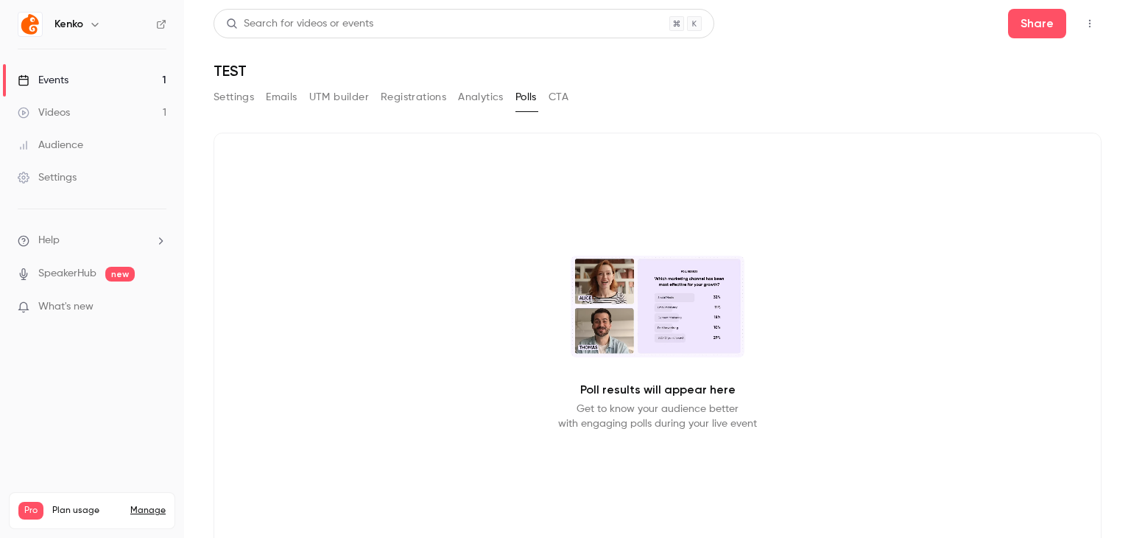
click at [436, 102] on button "Registrations" at bounding box center [414, 97] width 66 height 24
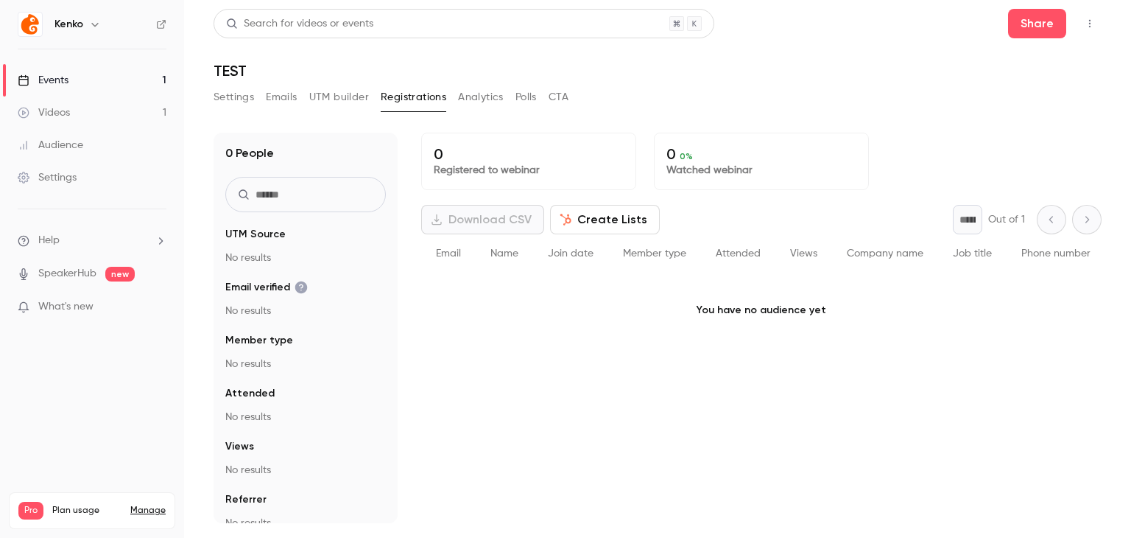
click at [296, 90] on button "Emails" at bounding box center [281, 97] width 31 height 24
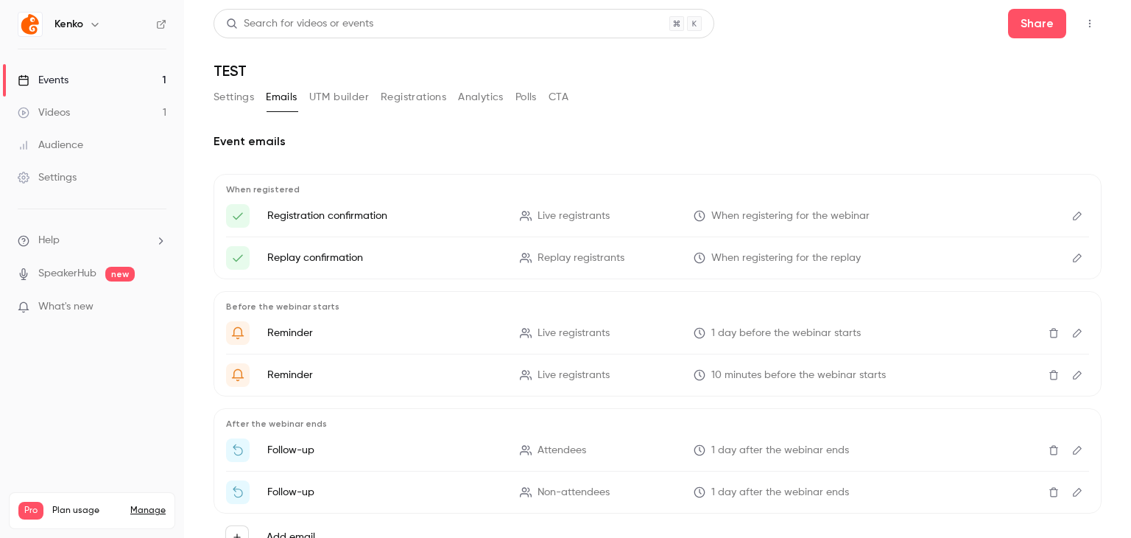
click at [249, 99] on button "Settings" at bounding box center [234, 97] width 41 height 24
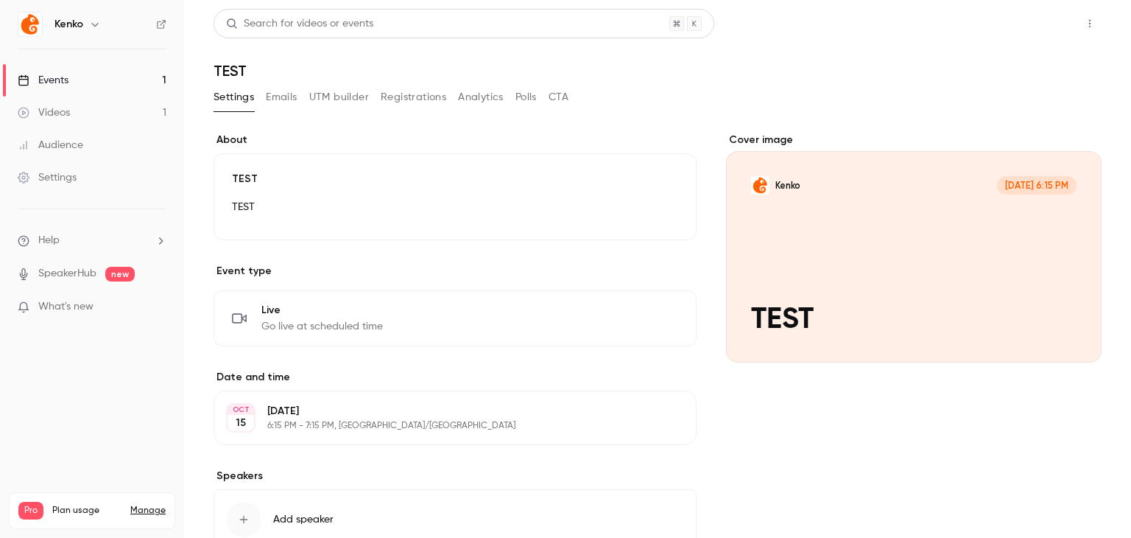
click at [1049, 30] on button "Share" at bounding box center [1037, 23] width 58 height 29
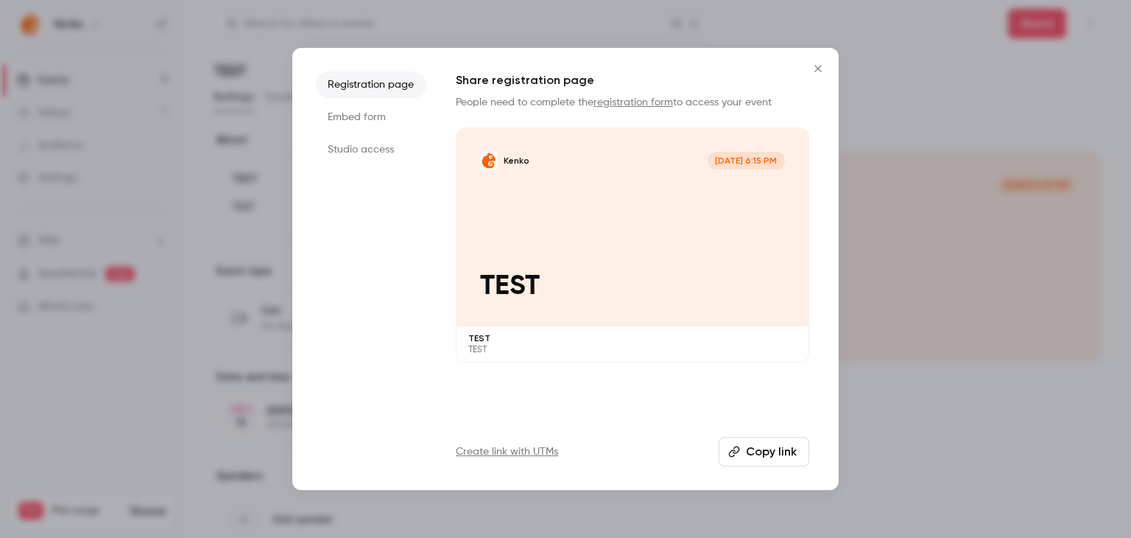
click at [776, 466] on div "Registration page Embed form Studio access Share registration page People need …" at bounding box center [565, 269] width 547 height 442
click at [762, 452] on button "Copy link" at bounding box center [764, 451] width 91 height 29
click at [934, 469] on div at bounding box center [565, 269] width 1131 height 538
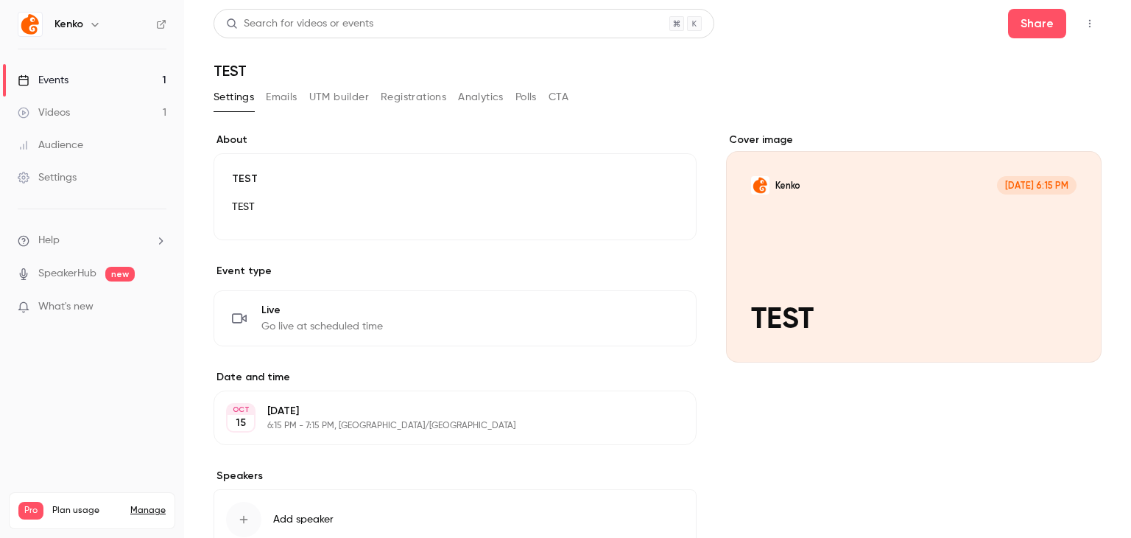
click at [495, 89] on button "Analytics" at bounding box center [481, 97] width 46 height 24
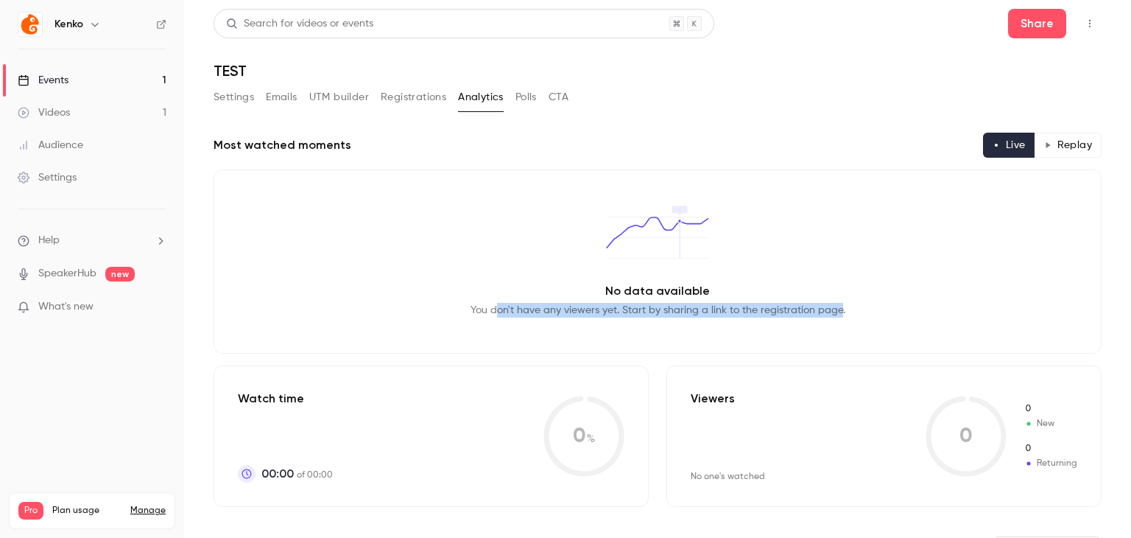
drag, startPoint x: 495, startPoint y: 310, endPoint x: 834, endPoint y: 316, distance: 339.6
click at [834, 316] on p "You don't have any viewers yet. Start by sharing a link to the registration pag…" at bounding box center [658, 310] width 375 height 15
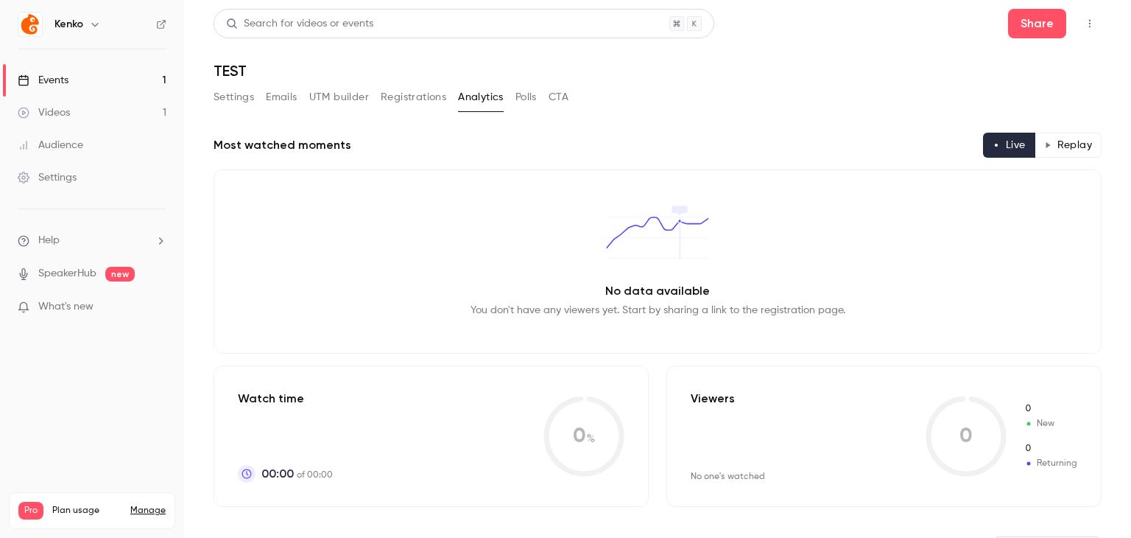
click at [1057, 142] on button "Replay" at bounding box center [1068, 145] width 67 height 25
click at [1015, 142] on button "Live" at bounding box center [1009, 145] width 52 height 25
click at [1026, 313] on div "No data available You don't have any viewers yet. Start by sharing a link to th…" at bounding box center [658, 261] width 888 height 184
